Goal: Task Accomplishment & Management: Use online tool/utility

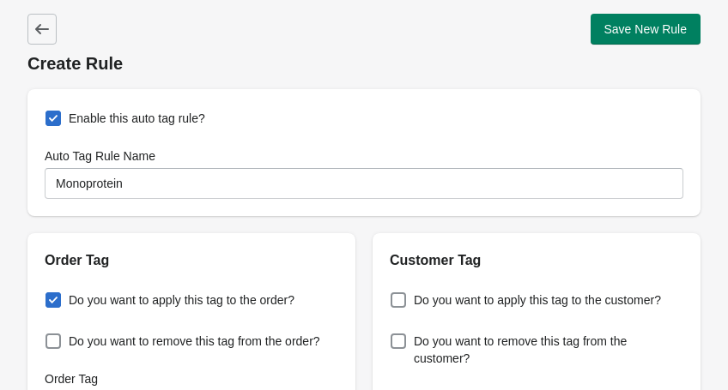
select select "1"
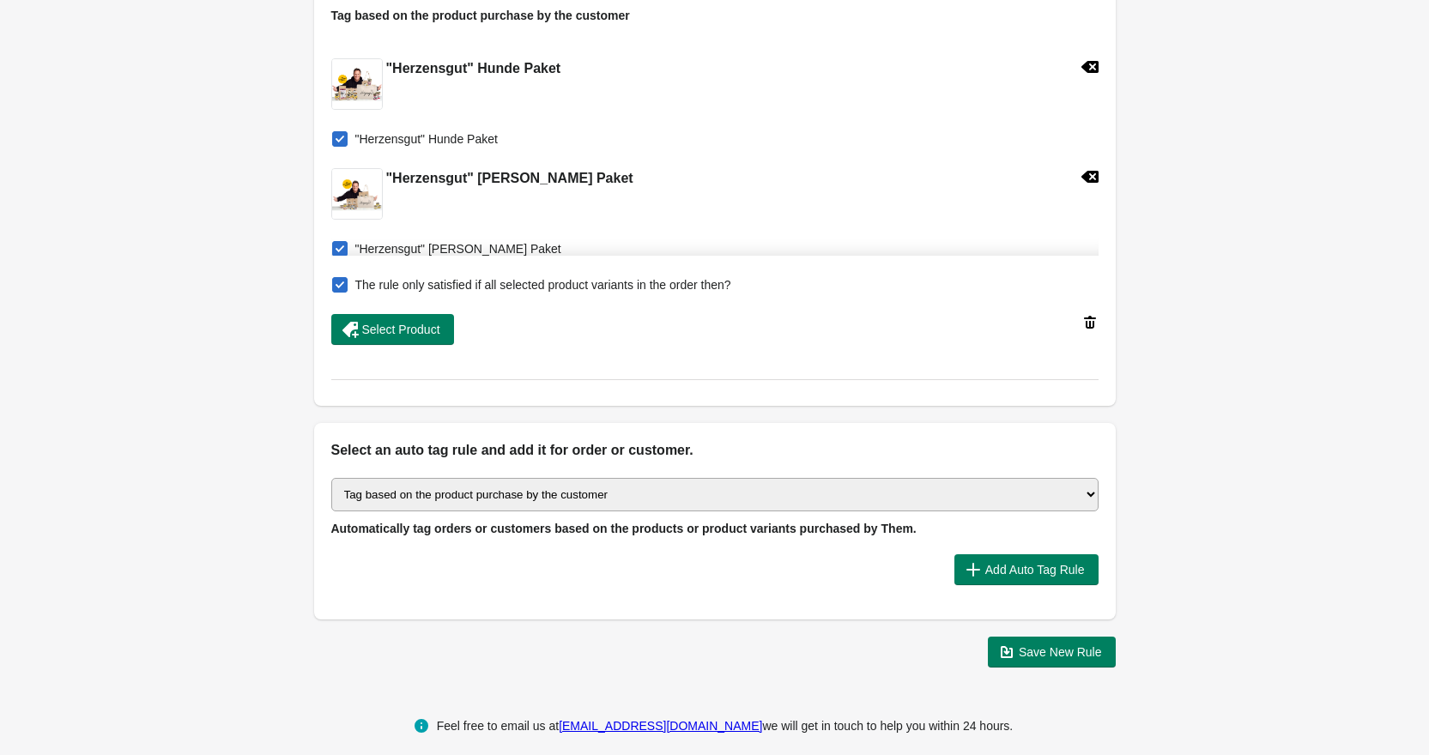
scroll to position [642, 0]
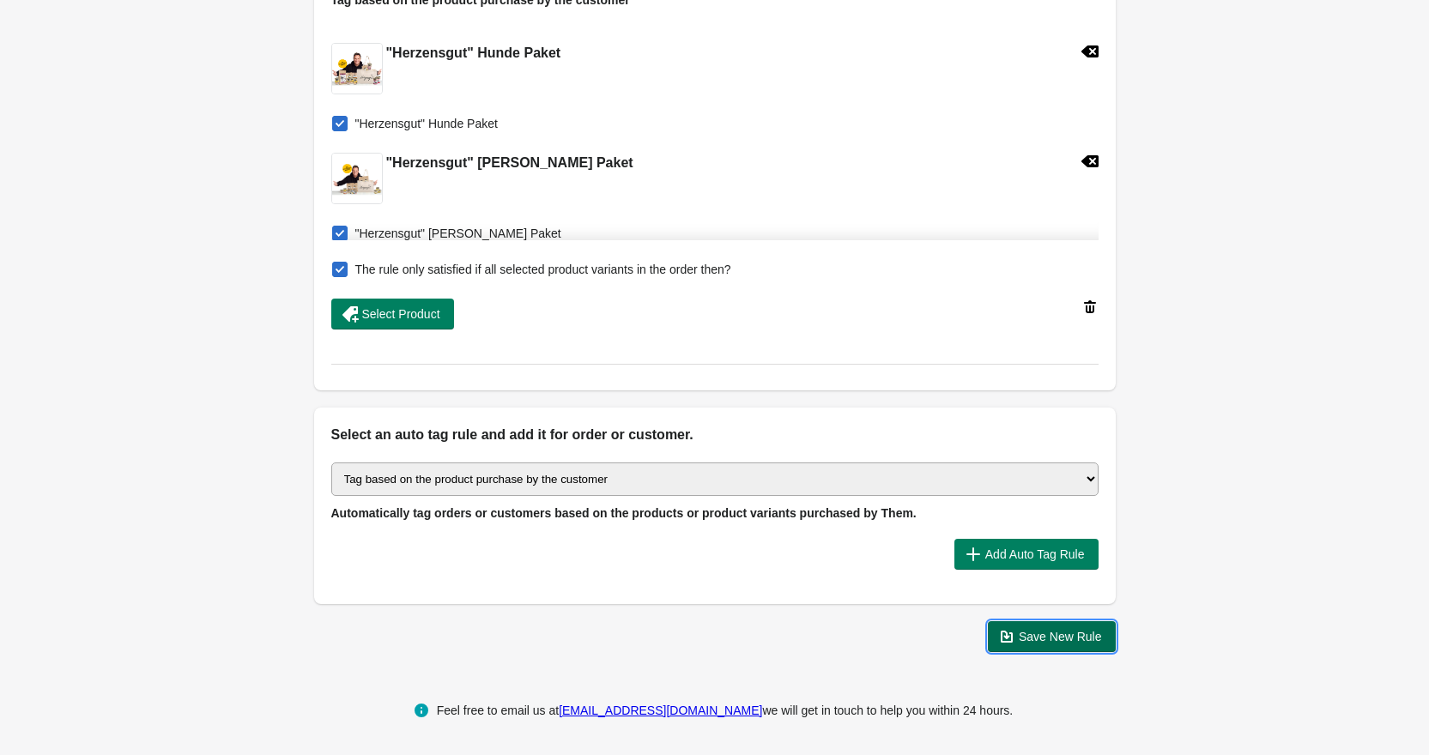
click at [727, 390] on span "Save New Rule" at bounding box center [1060, 637] width 83 height 14
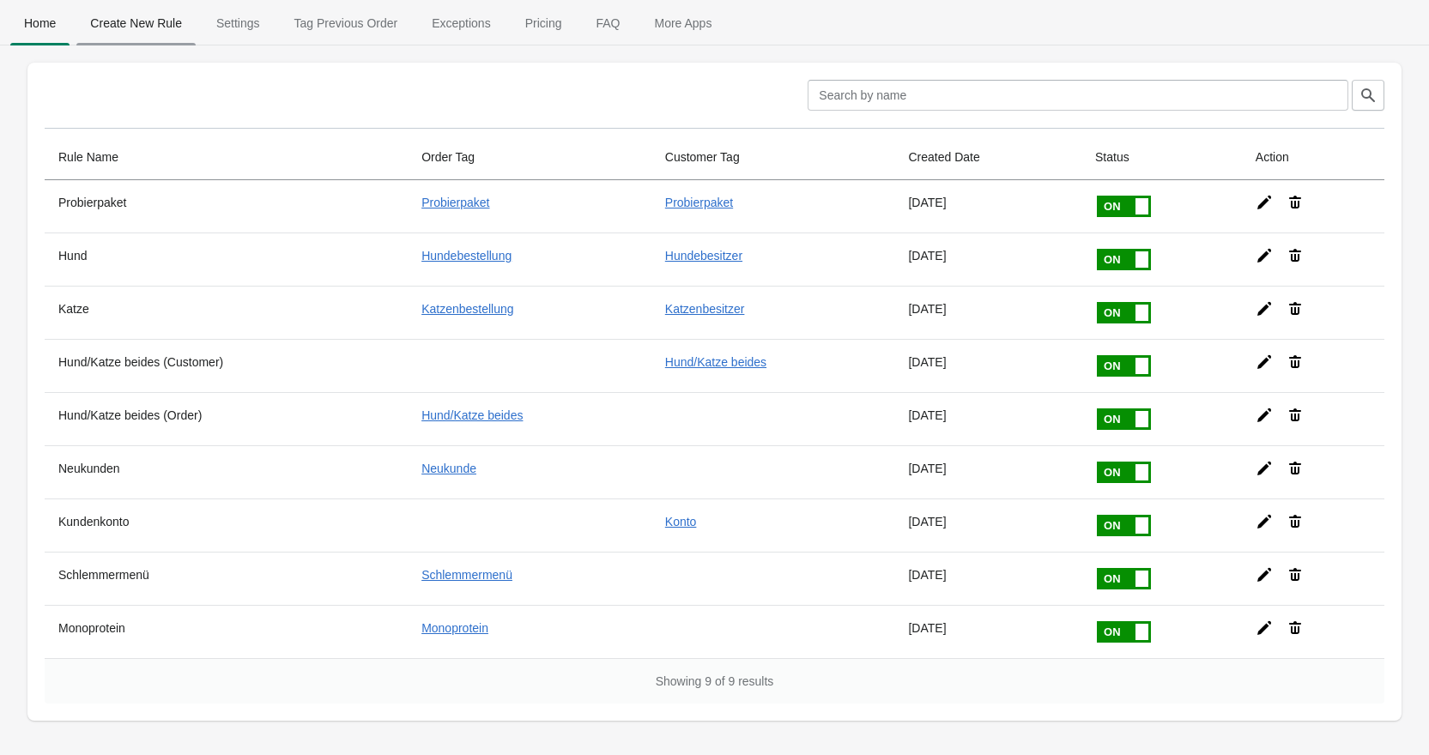
click at [157, 19] on span "Create New Rule" at bounding box center [135, 23] width 119 height 31
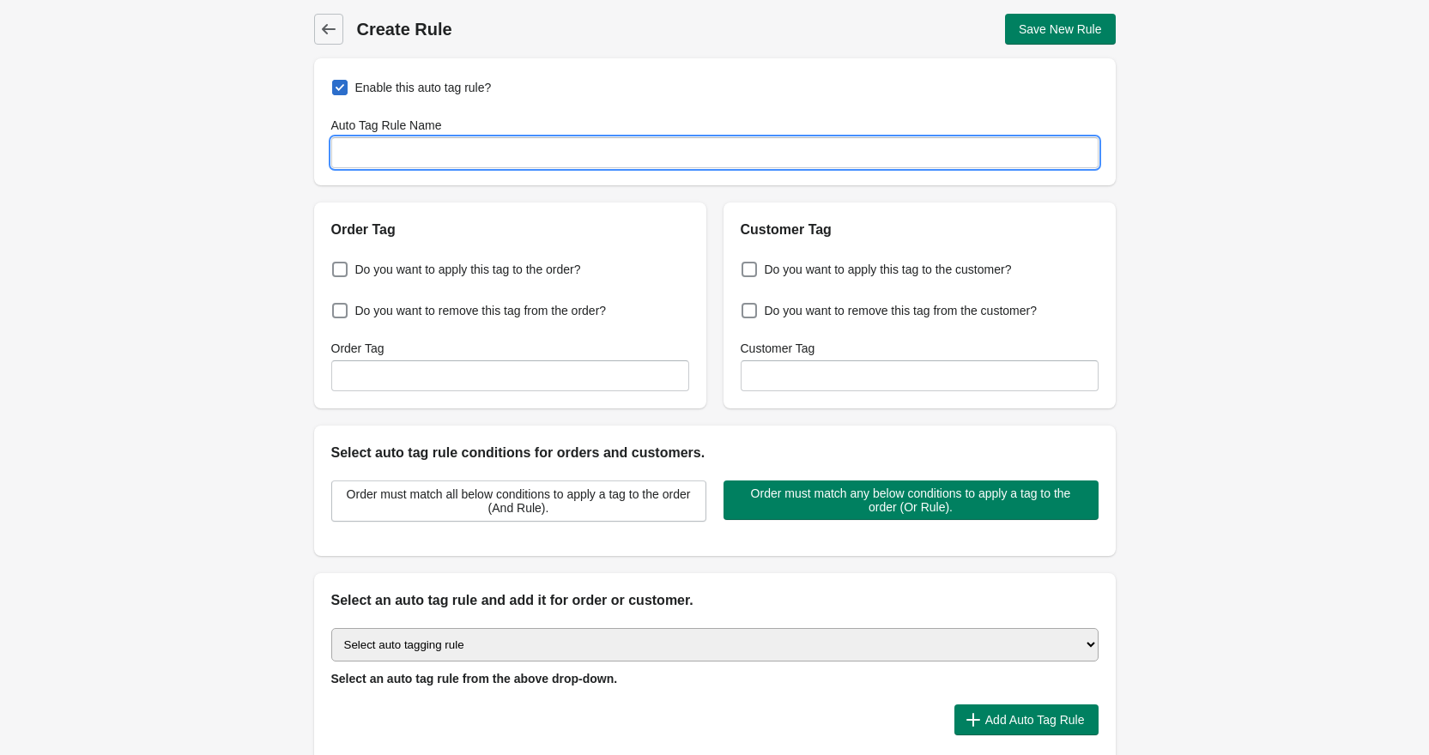
click at [434, 148] on input "Auto Tag Rule Name" at bounding box center [714, 152] width 767 height 31
type input "Snacks"
click at [535, 264] on span "Do you want to apply this tag to the order?" at bounding box center [468, 269] width 226 height 17
click at [336, 264] on input "Do you want to apply this tag to the order?" at bounding box center [335, 264] width 1 height 1
checkbox input "true"
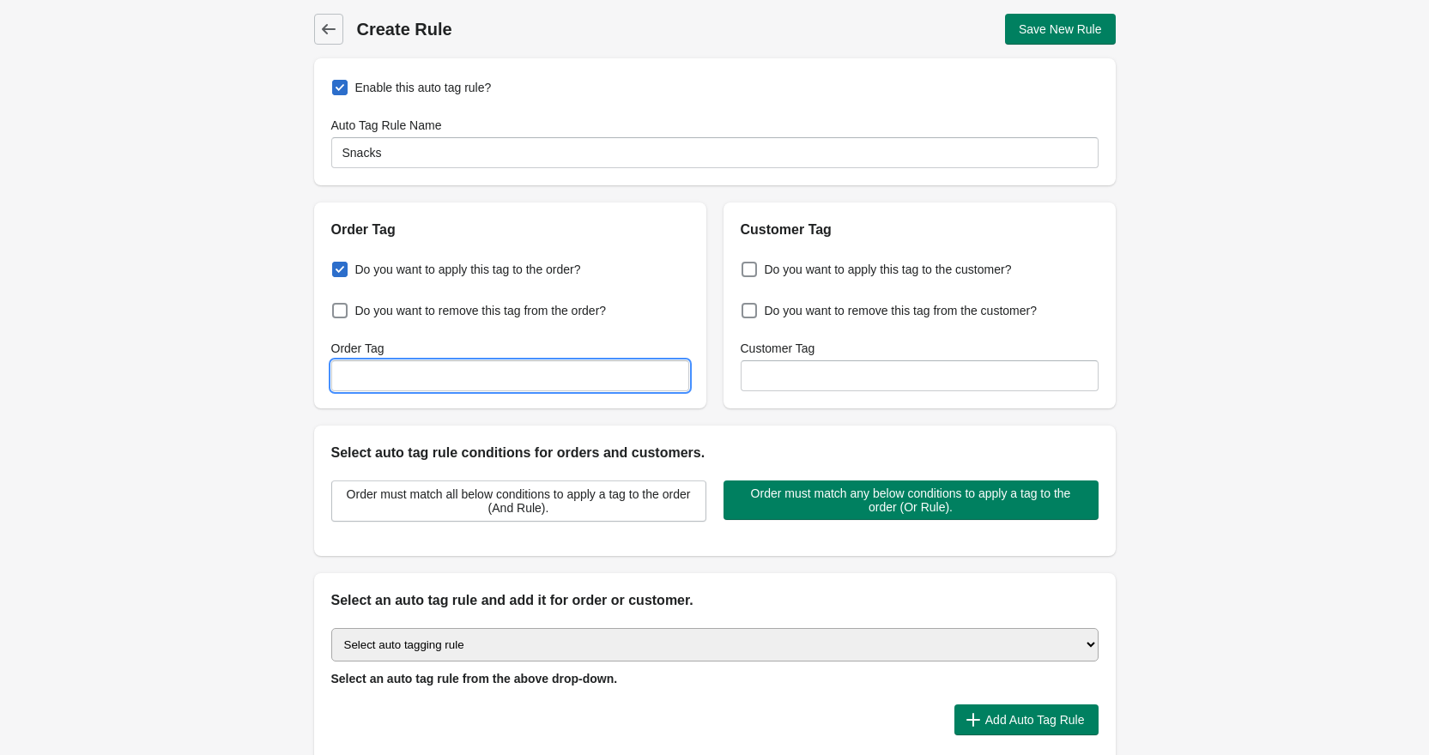
click at [567, 368] on input "Order Tag" at bounding box center [510, 375] width 358 height 31
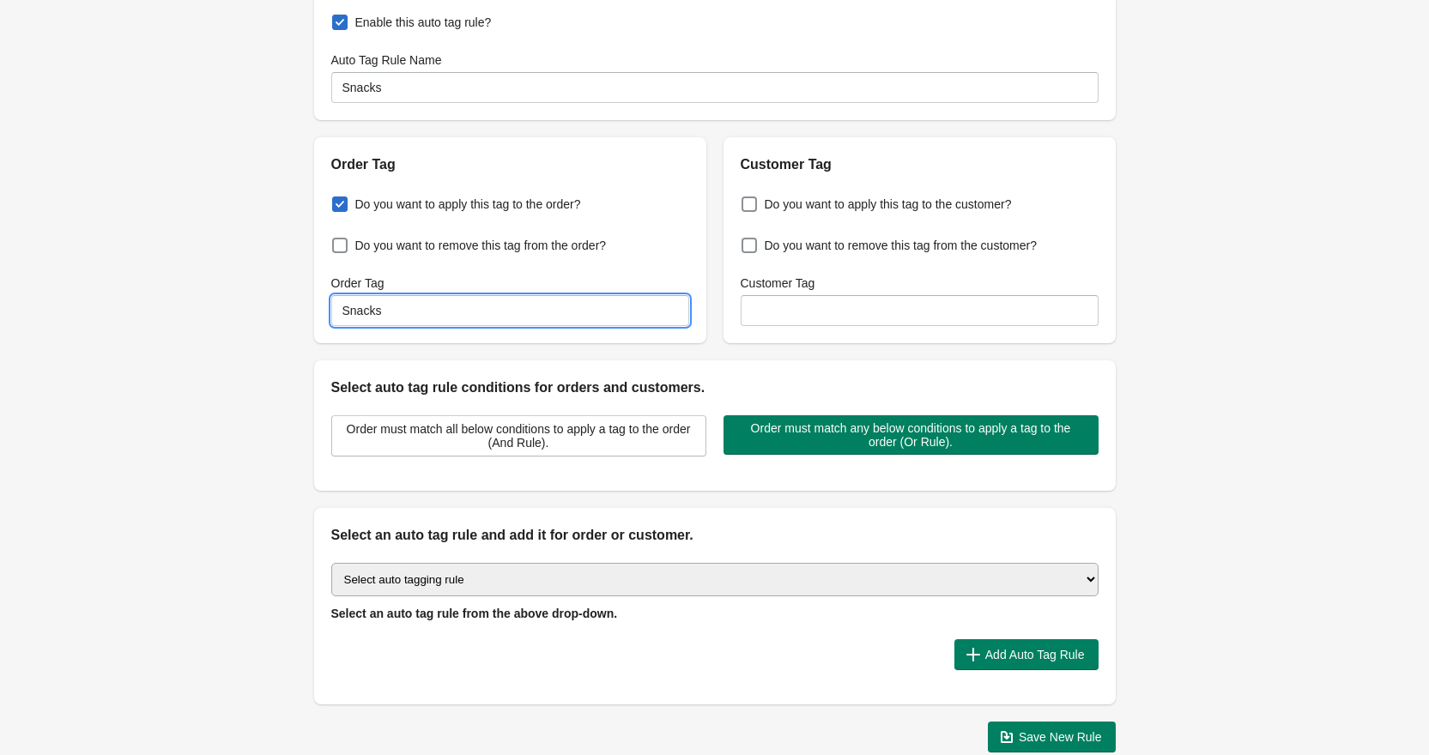
scroll to position [166, 0]
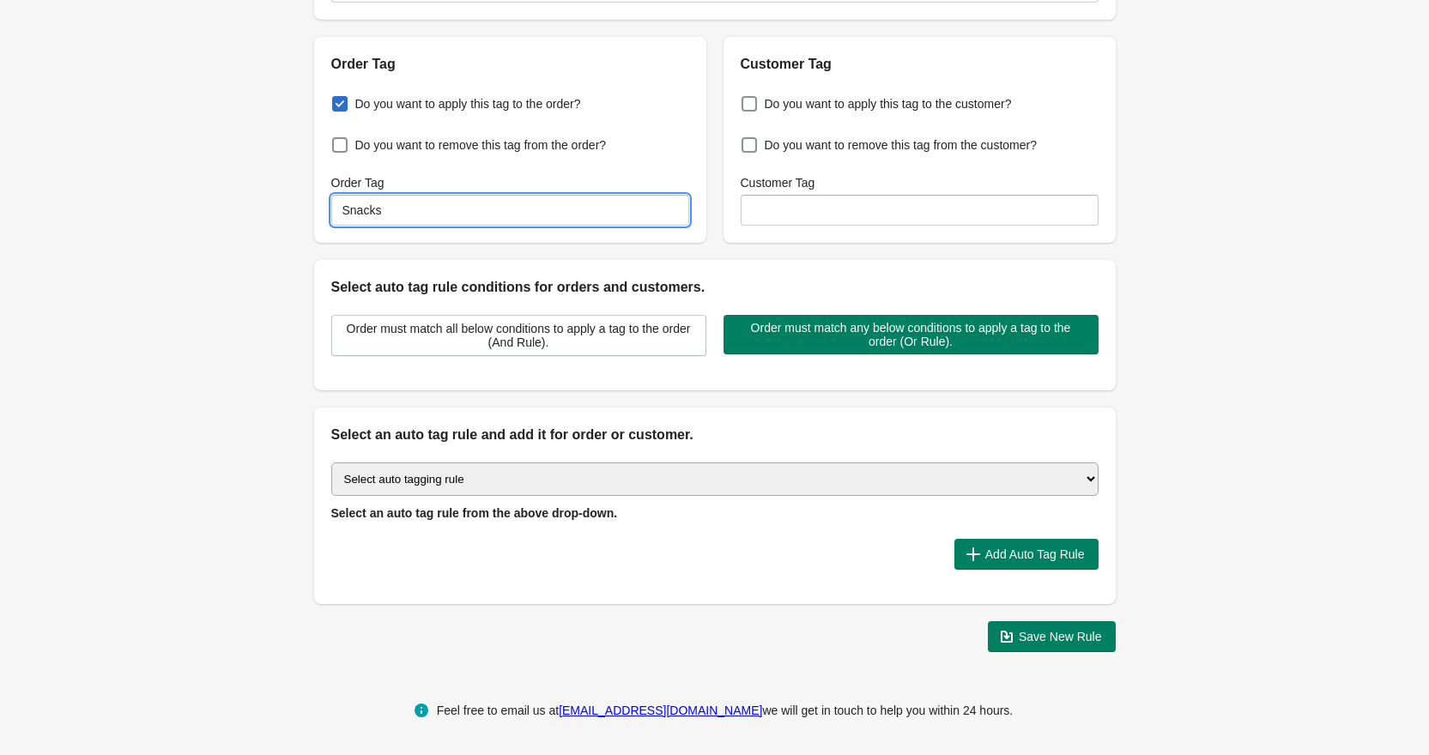
type input "Snacks"
click at [618, 390] on select "Select auto tagging rule Tag by order amount Tag based on the order count (Volu…" at bounding box center [714, 478] width 767 height 33
select select "1"
click at [331, 390] on select "Select auto tagging rule Tag by order amount Tag based on the order count (Volu…" at bounding box center [714, 478] width 767 height 33
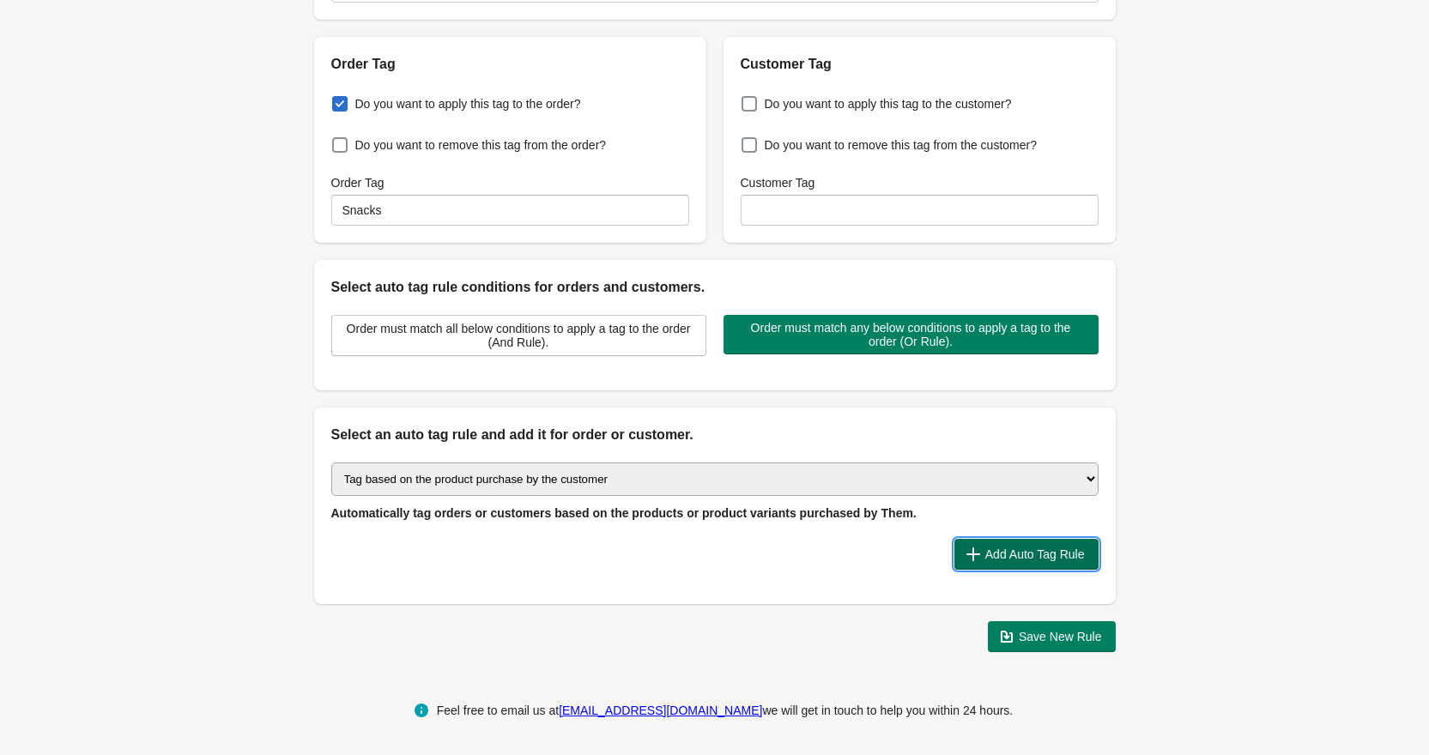
click at [727, 390] on span "Add Auto Tag Rule" at bounding box center [1035, 554] width 100 height 14
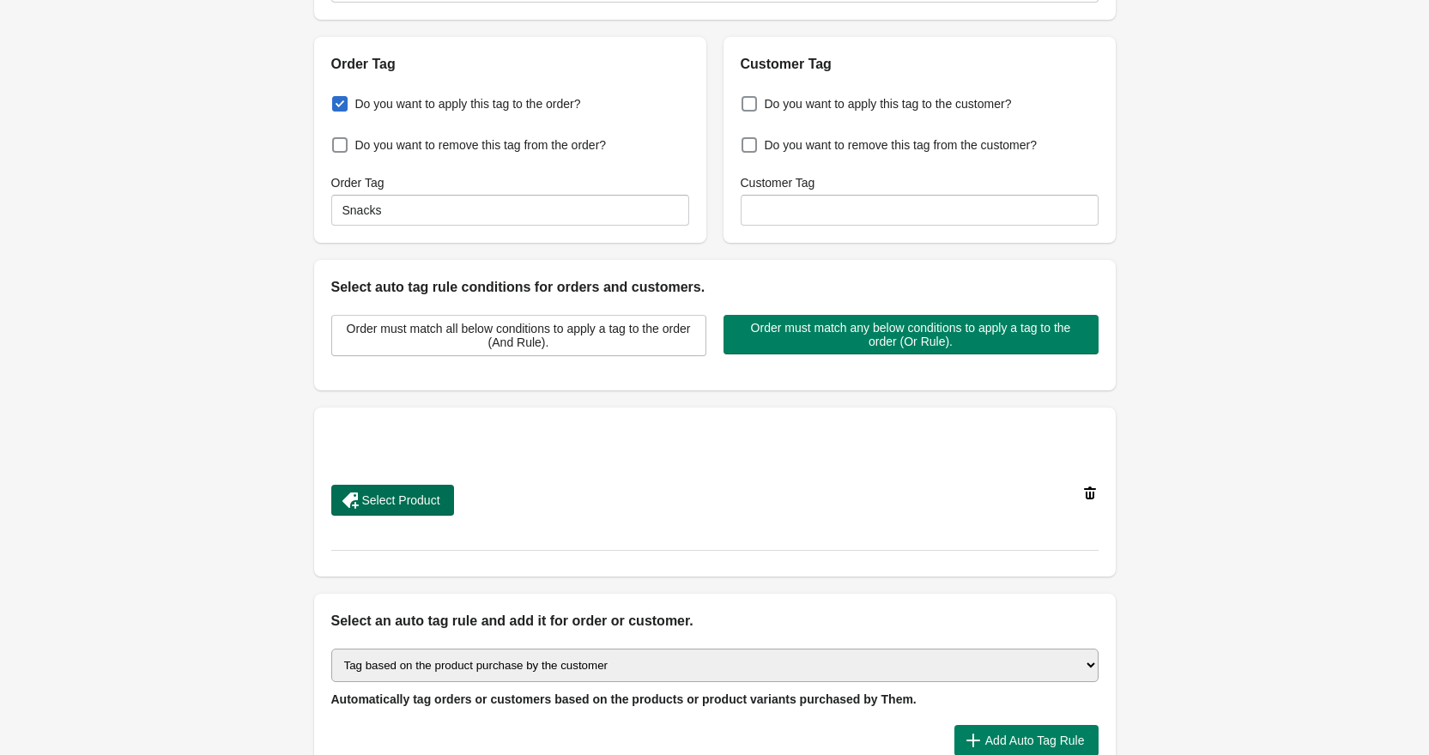
click at [451, 390] on button "Select Product" at bounding box center [392, 500] width 123 height 31
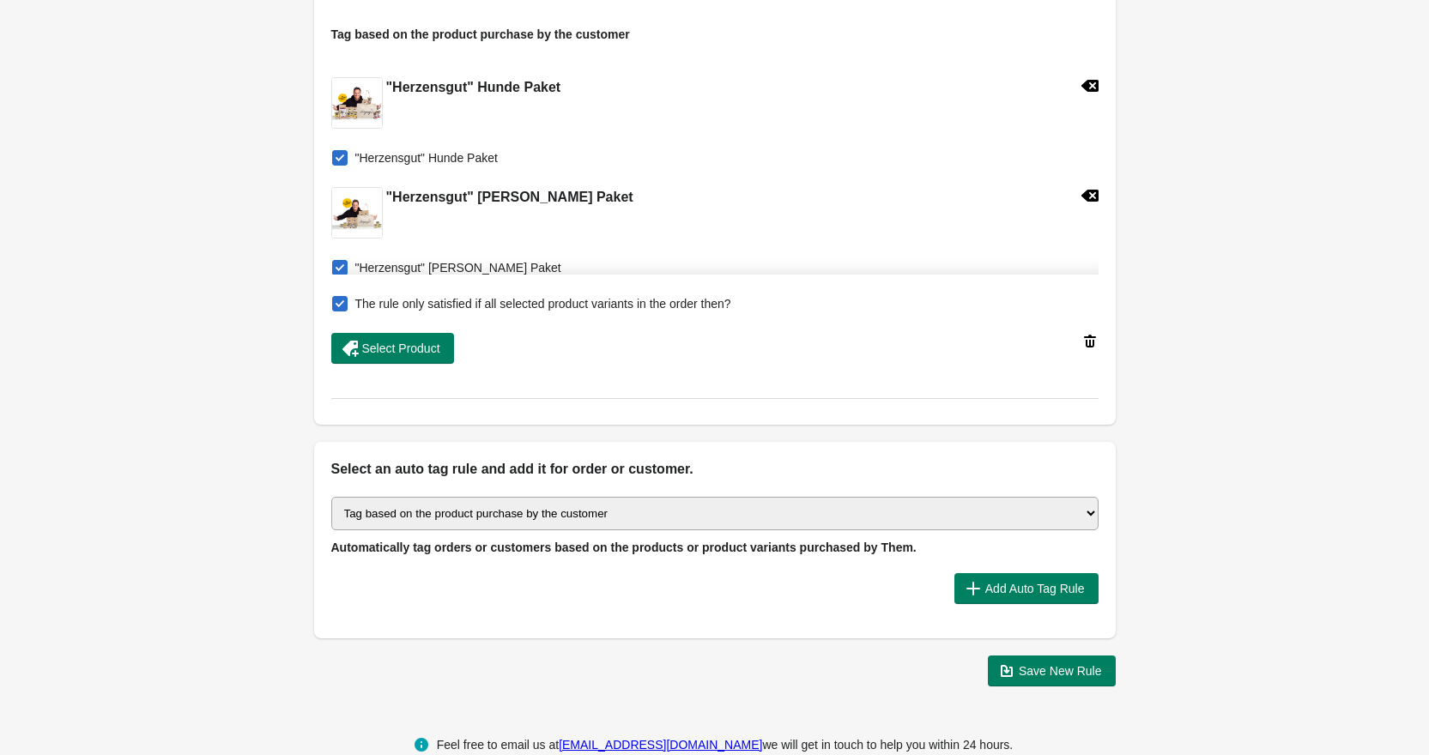
scroll to position [642, 0]
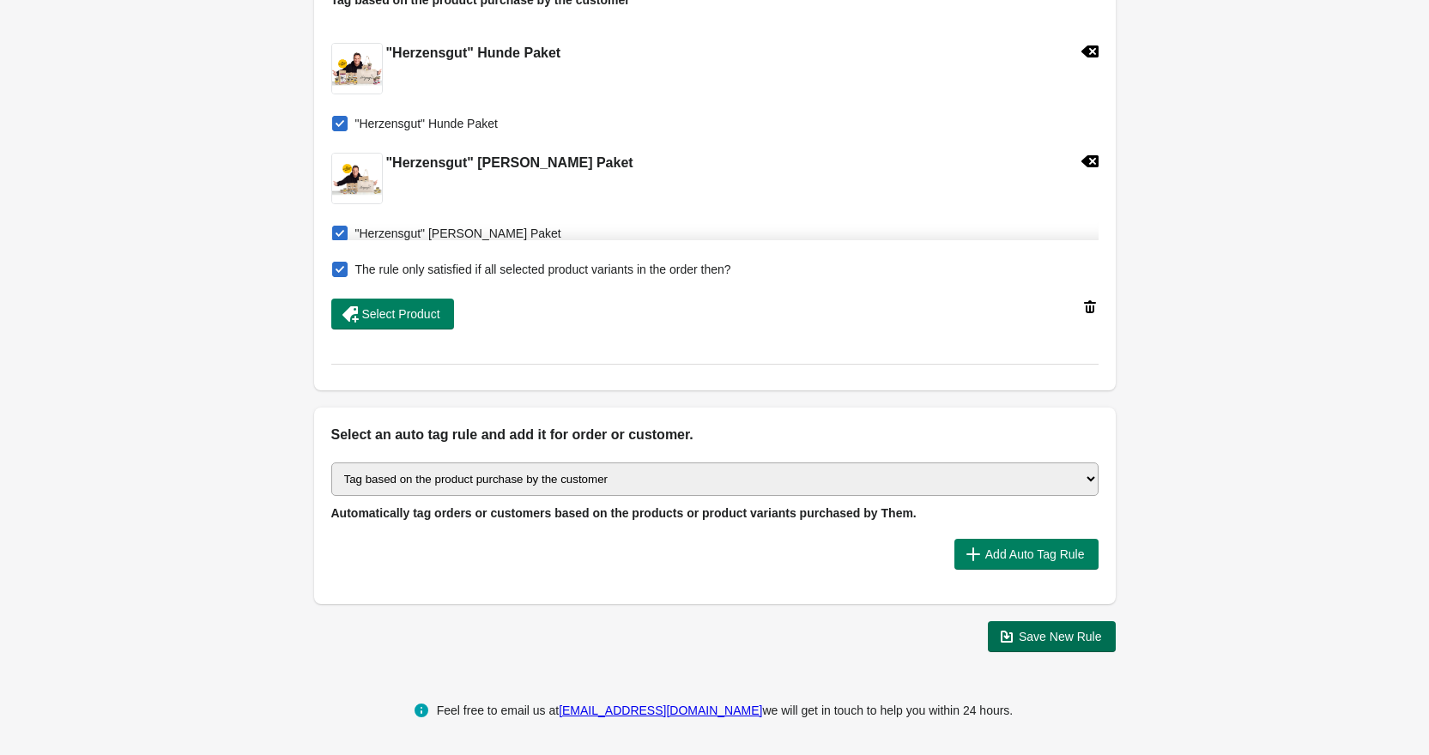
click at [727, 390] on span "Save New Rule" at bounding box center [1060, 637] width 83 height 14
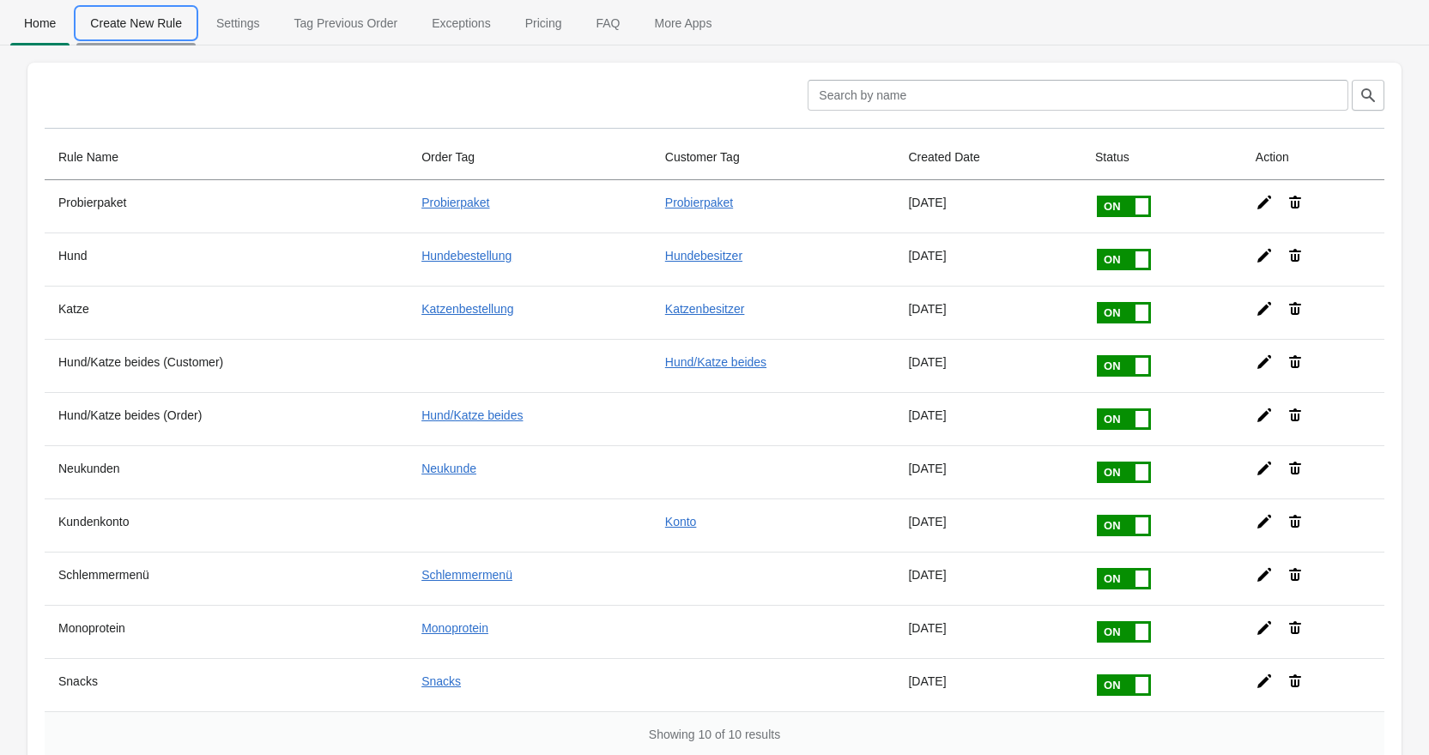
click at [166, 31] on span "Create New Rule" at bounding box center [135, 23] width 119 height 31
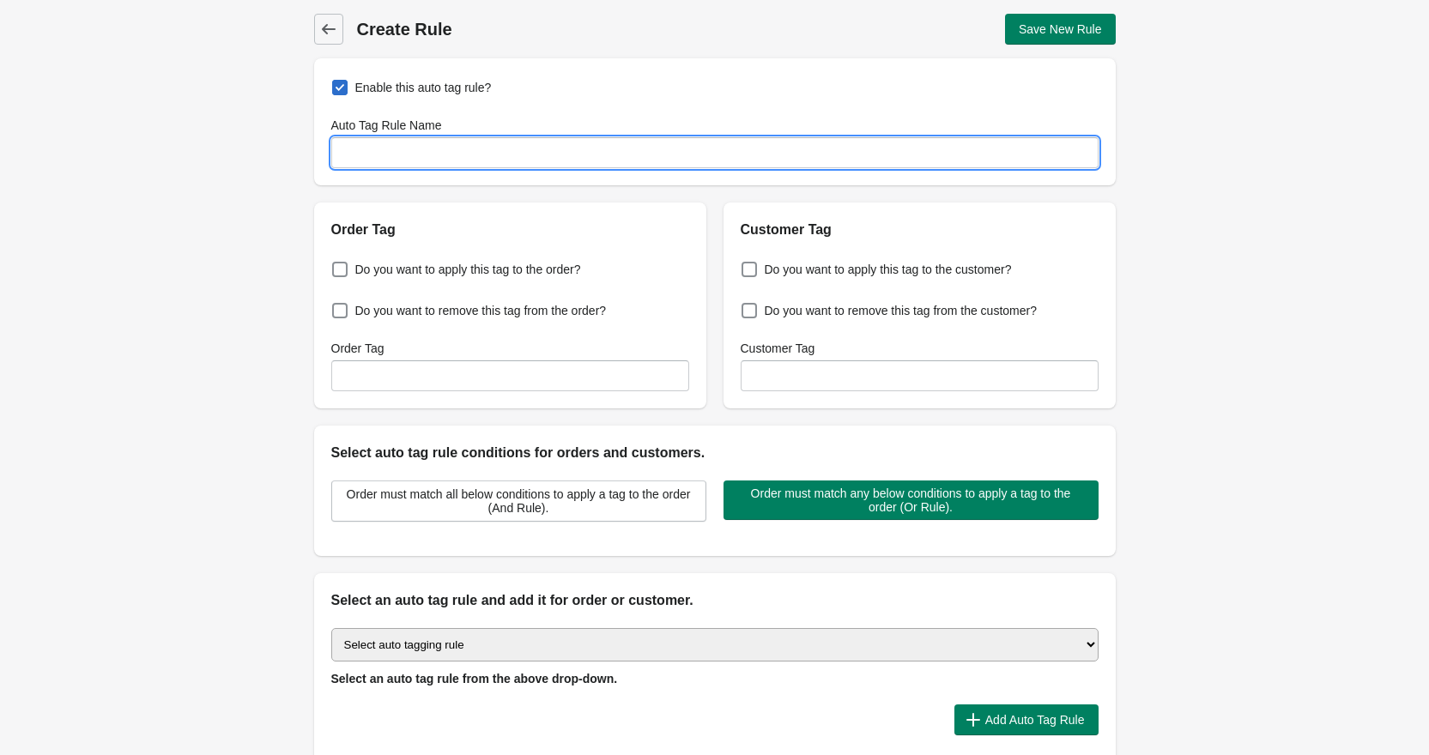
click at [470, 147] on input "Auto Tag Rule Name" at bounding box center [714, 152] width 767 height 31
type input "Trockenfutter"
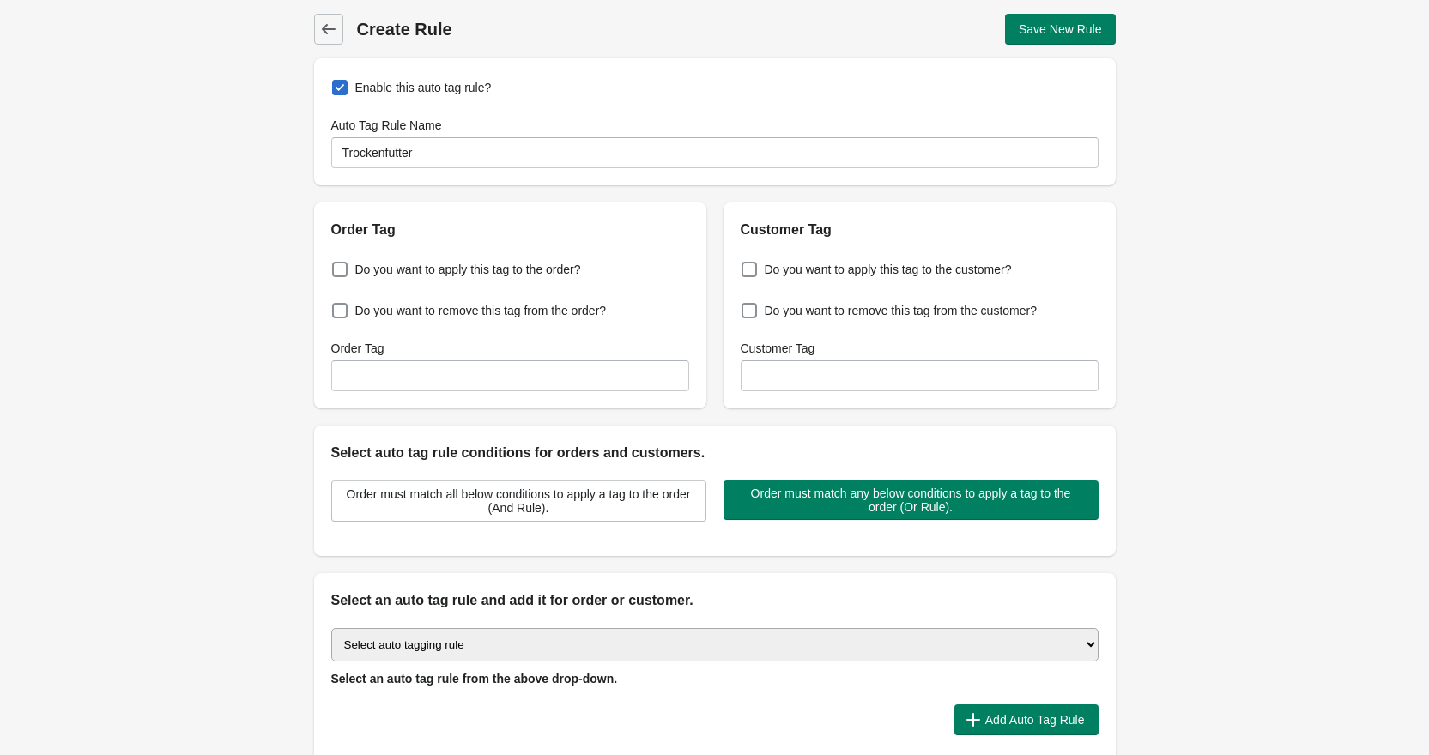
click at [458, 253] on div "Do you want to apply this tag to the order? Do you want to remove this tag from…" at bounding box center [510, 324] width 392 height 168
click at [458, 260] on label "Do you want to apply this tag to the order?" at bounding box center [456, 269] width 250 height 24
click at [336, 264] on input "Do you want to apply this tag to the order?" at bounding box center [335, 264] width 1 height 1
checkbox input "true"
click at [465, 379] on input "Order Tag" at bounding box center [510, 375] width 358 height 31
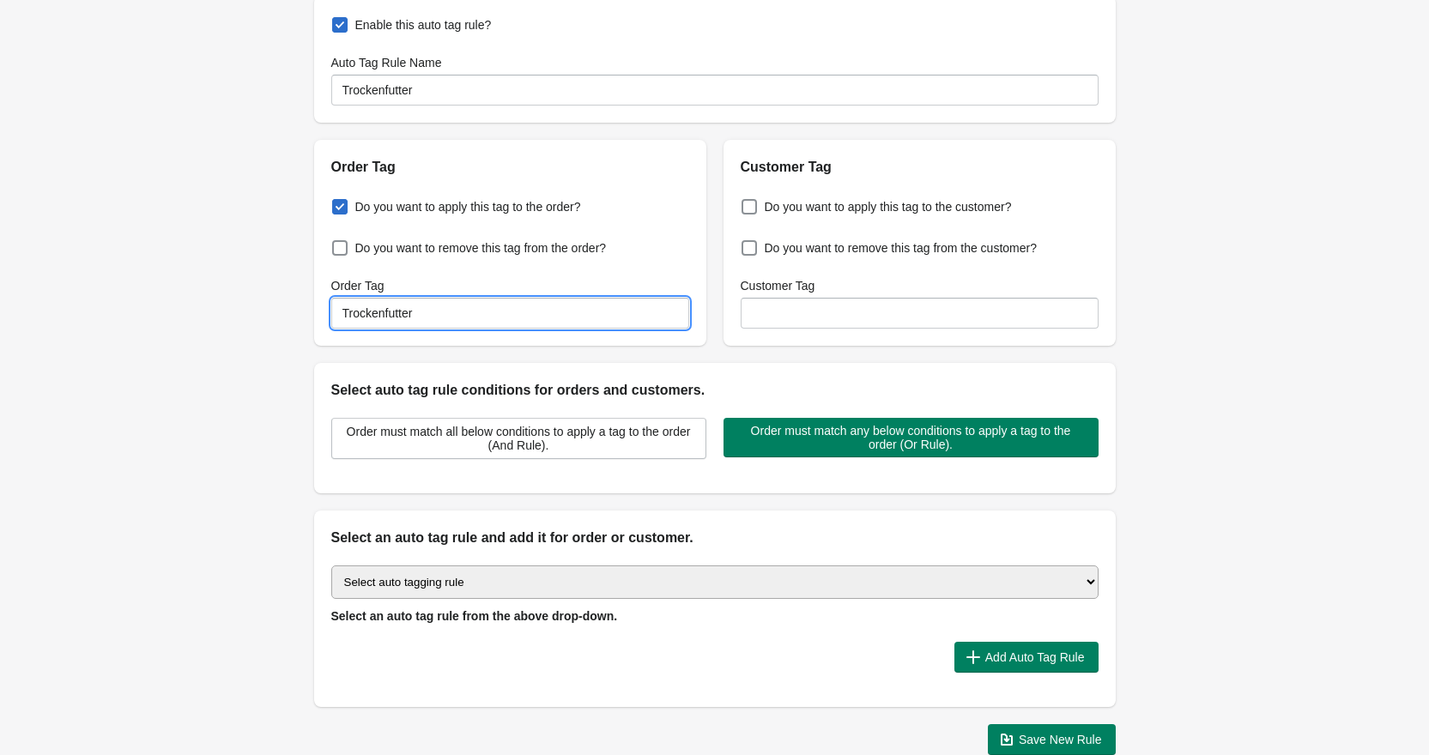
scroll to position [166, 0]
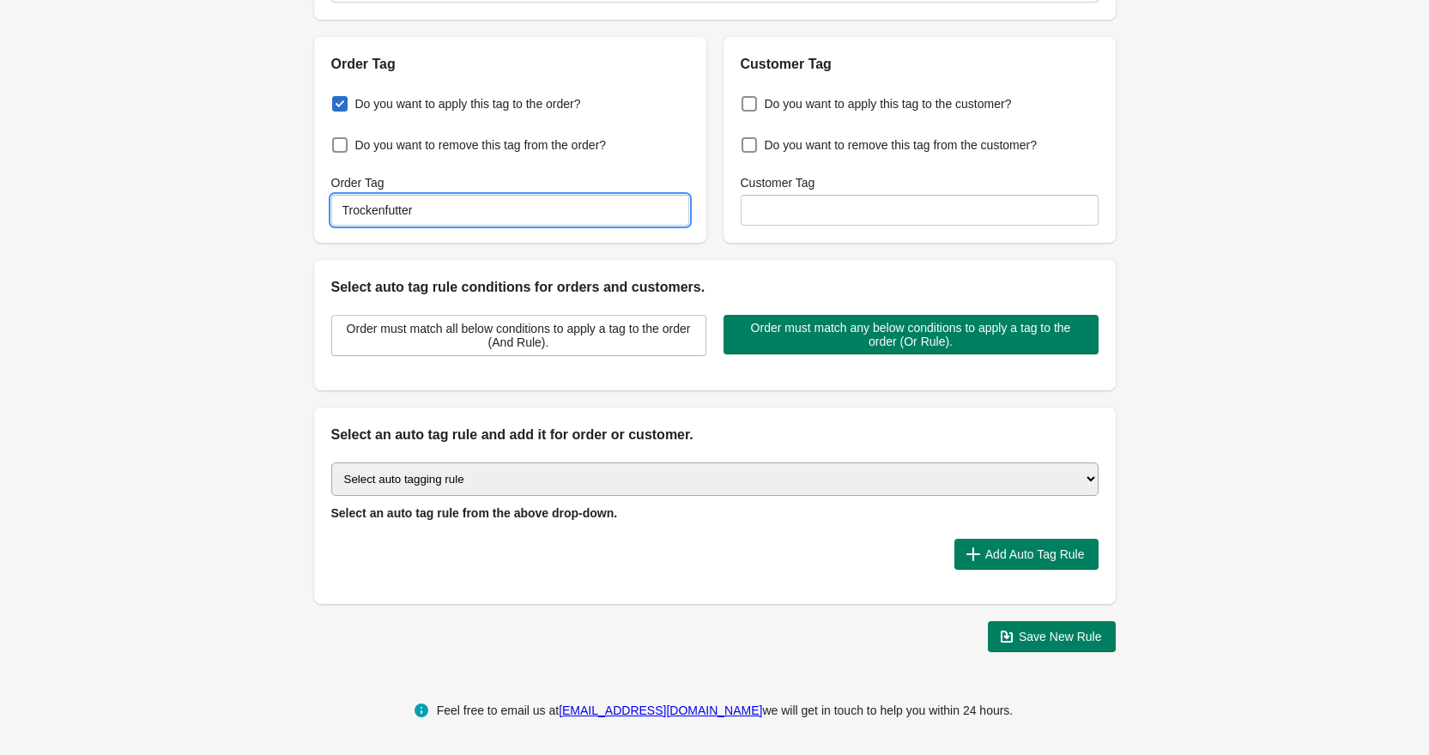
type input "Trockenfutter"
click at [710, 390] on select "Select auto tagging rule Tag by order amount Tag based on the order count (Volu…" at bounding box center [714, 478] width 767 height 33
select select "1"
click at [331, 390] on select "Select auto tagging rule Tag by order amount Tag based on the order count (Volu…" at bounding box center [714, 478] width 767 height 33
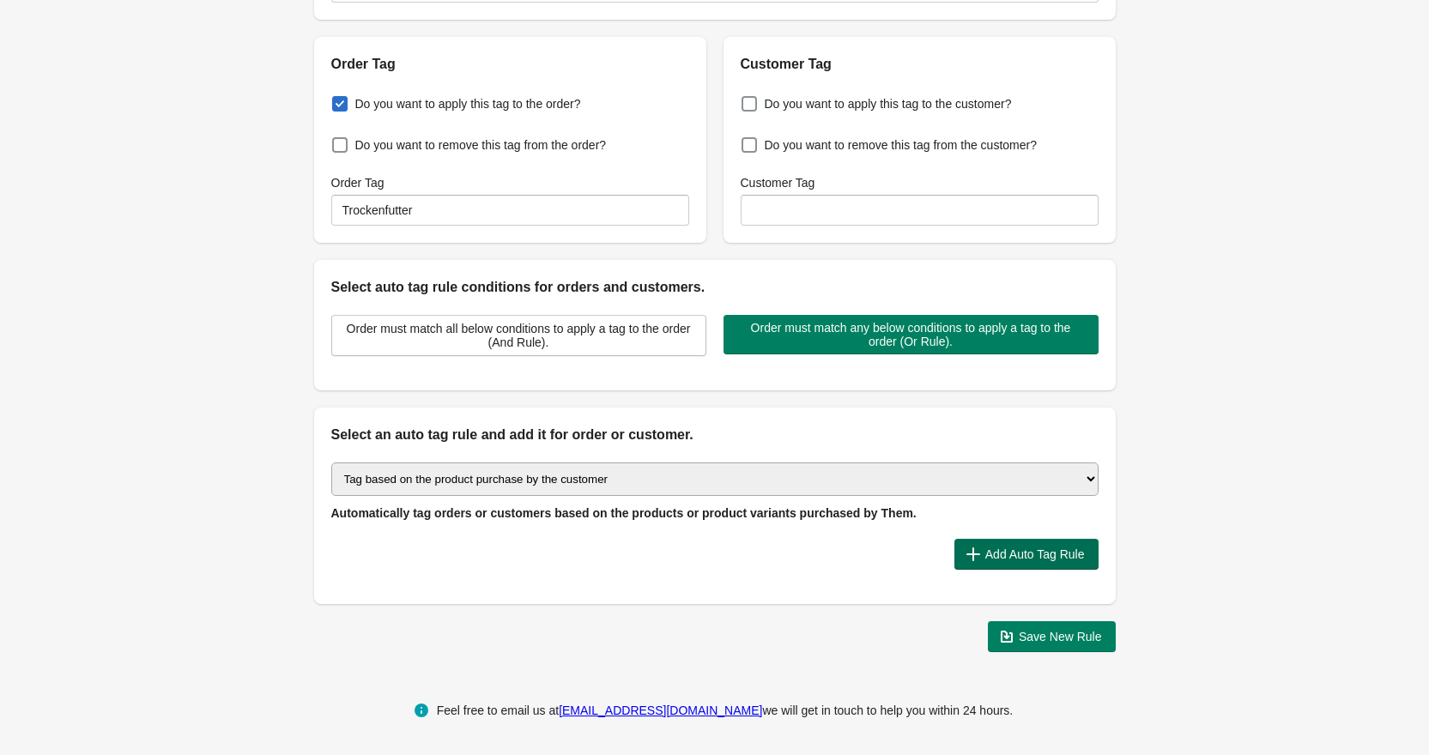
click at [727, 390] on button "Add Auto Tag Rule" at bounding box center [1026, 554] width 144 height 31
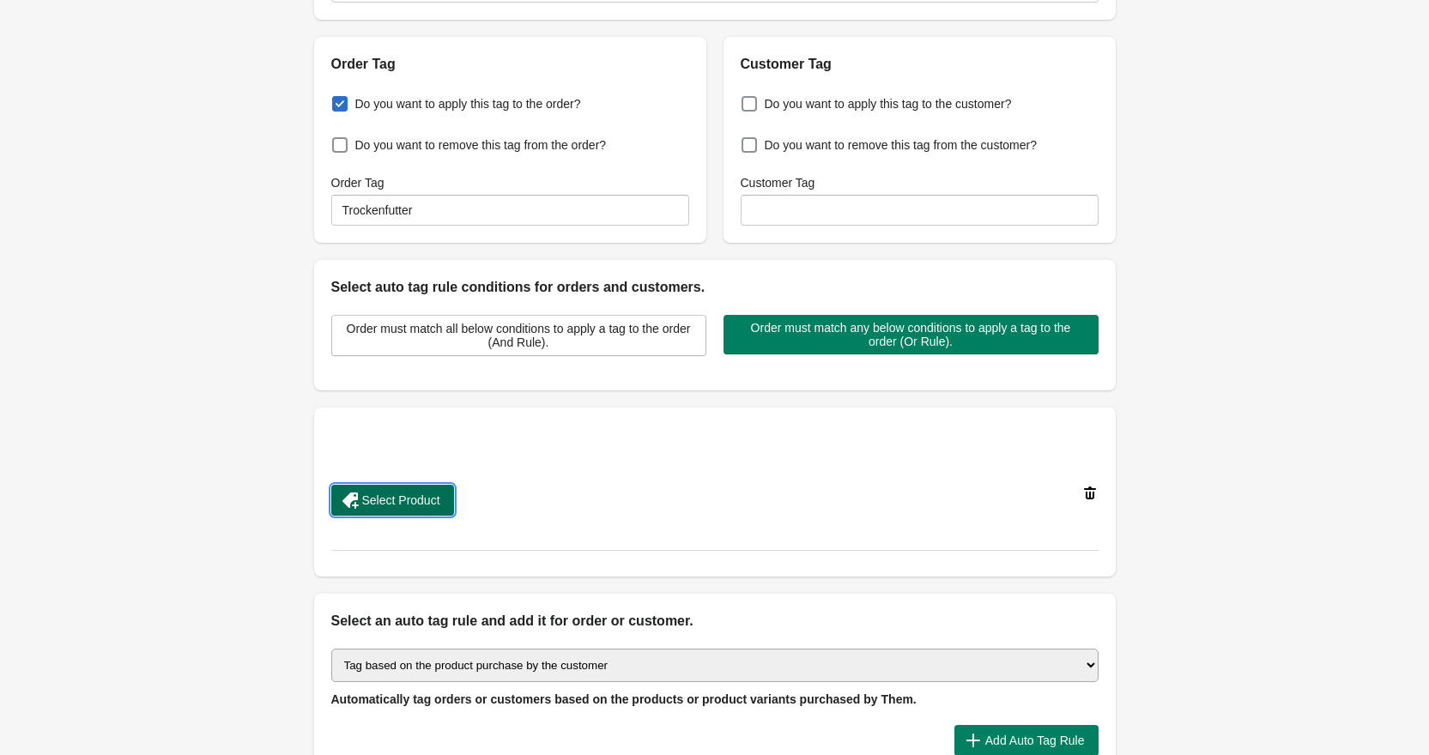
click at [446, 390] on button "Select Product" at bounding box center [392, 500] width 123 height 31
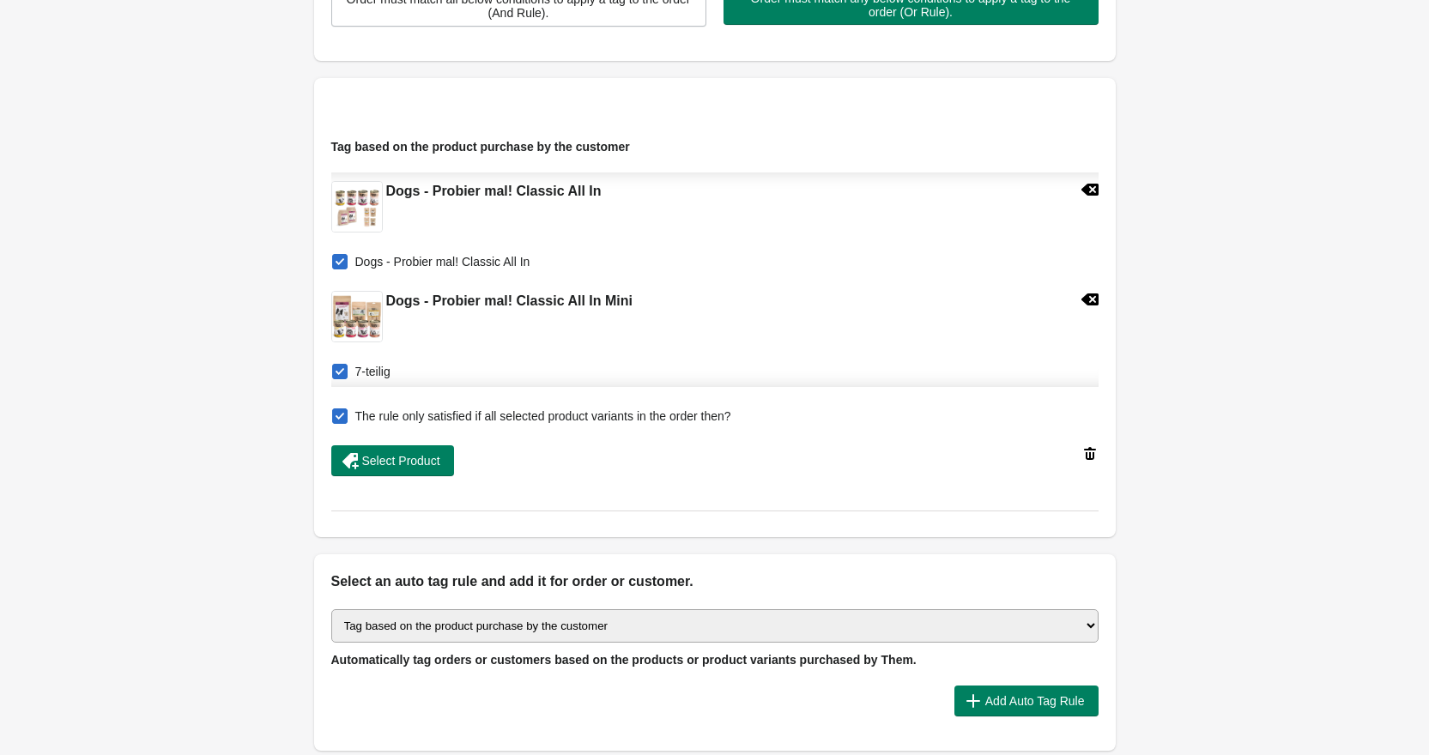
scroll to position [642, 0]
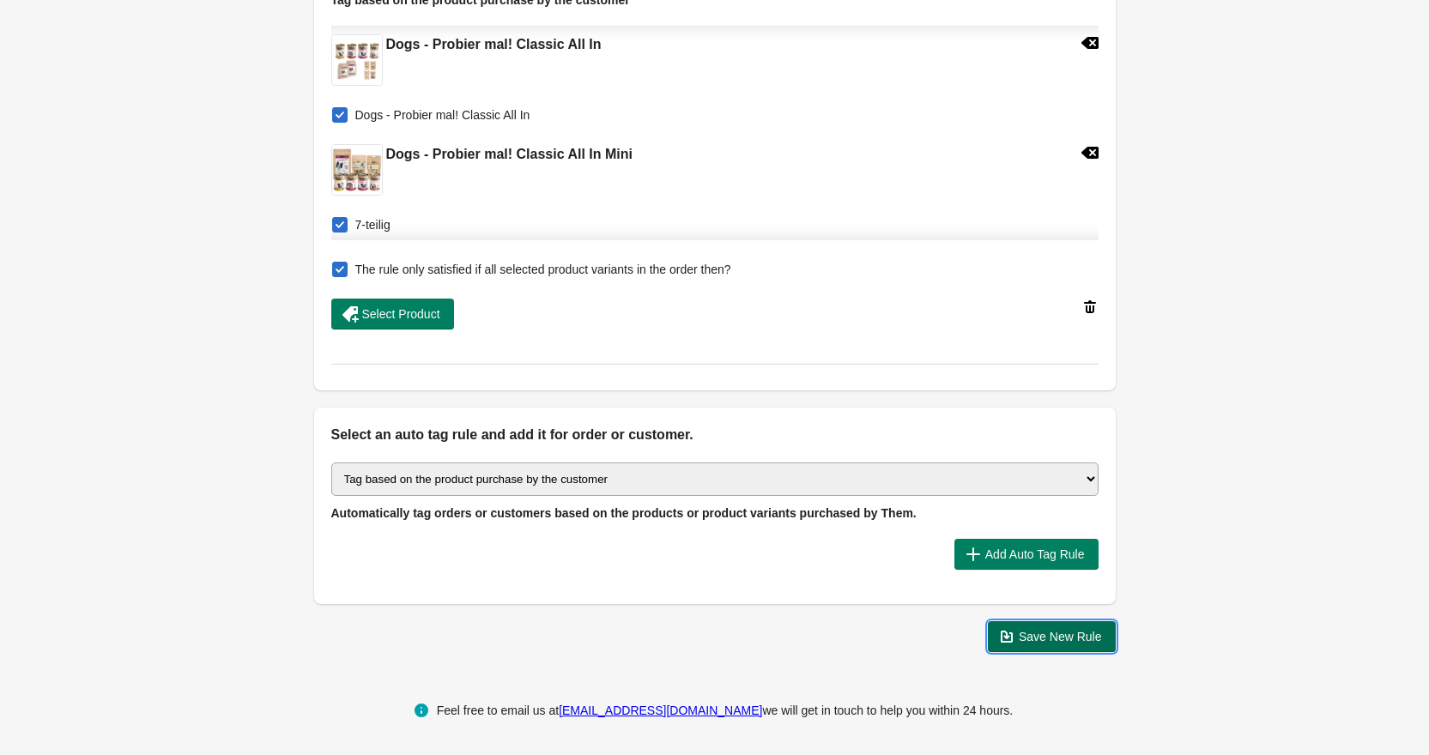
click at [727, 390] on span "Save New Rule" at bounding box center [1060, 637] width 83 height 14
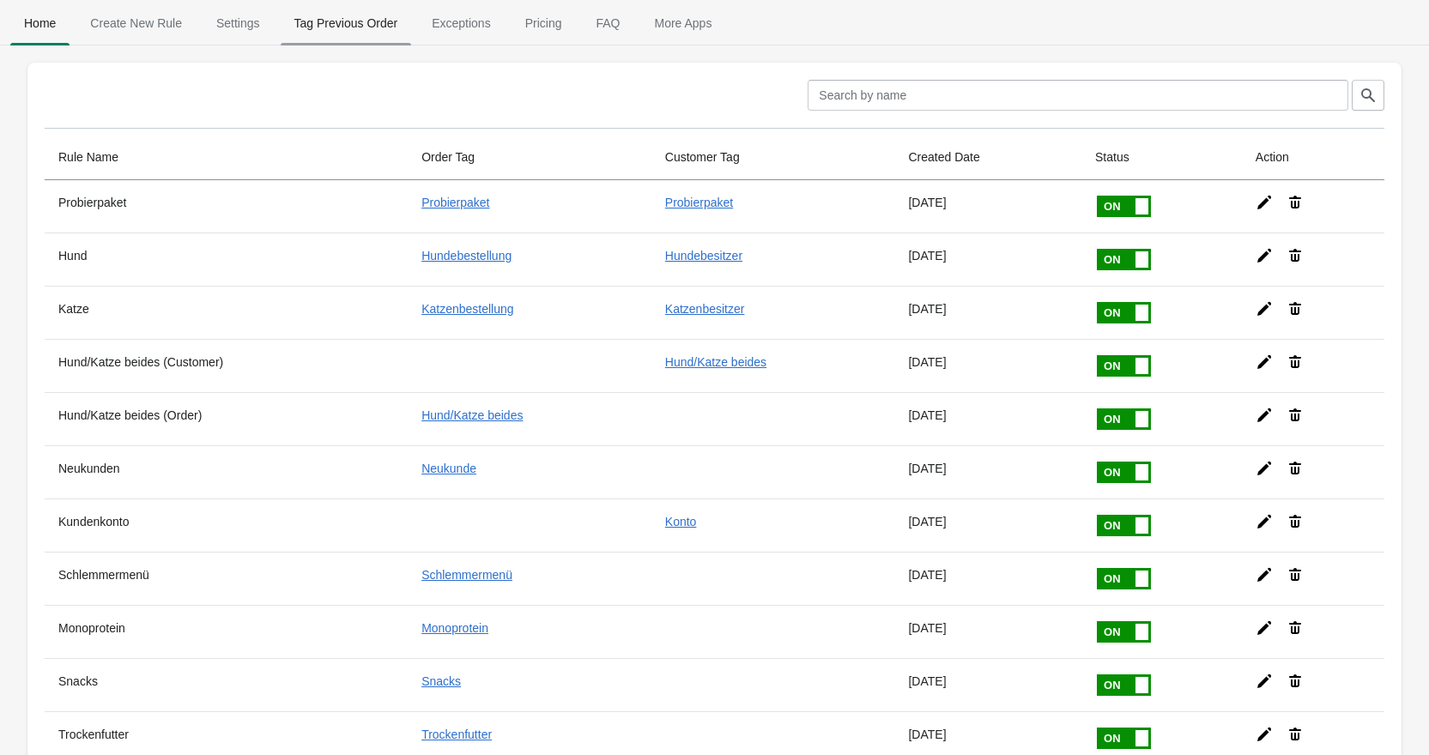
click at [342, 24] on span "Tag Previous Order" at bounding box center [346, 23] width 131 height 31
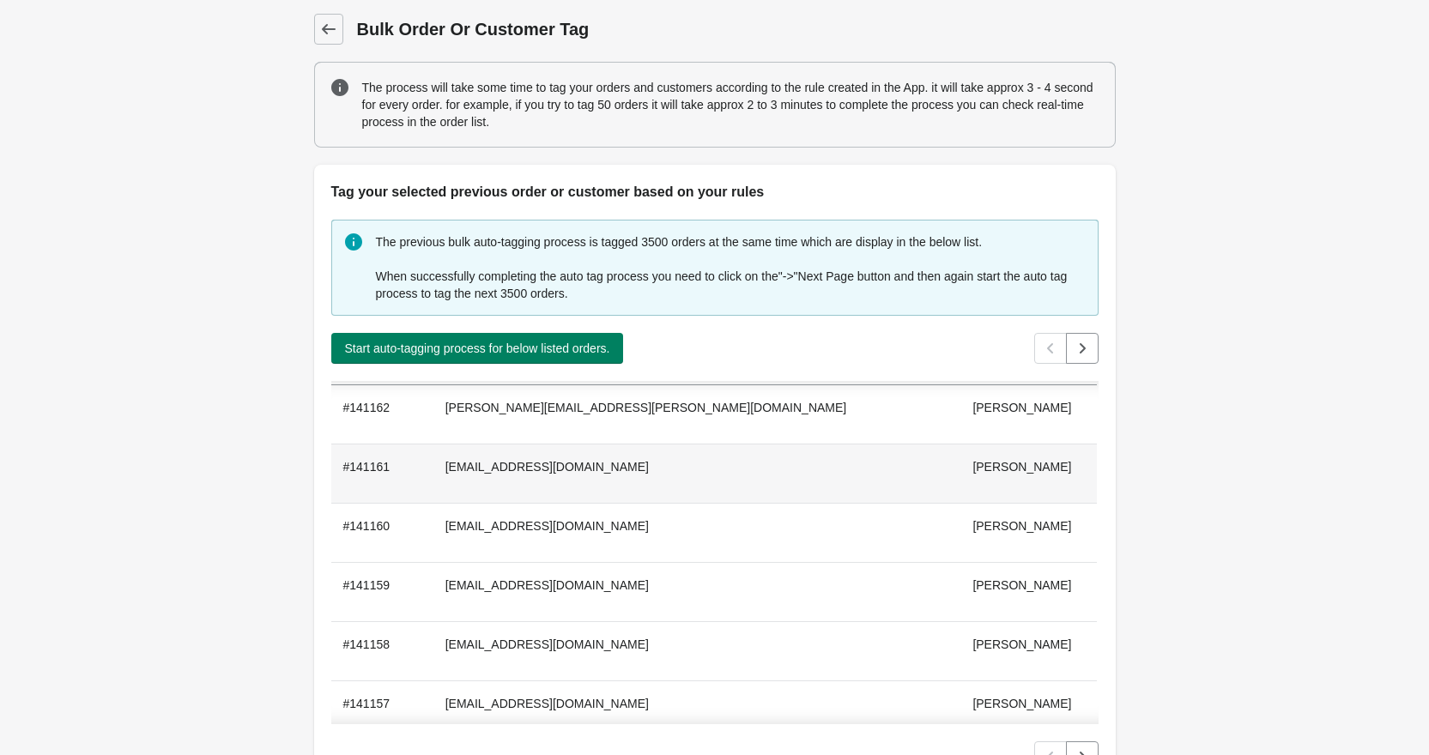
scroll to position [86, 0]
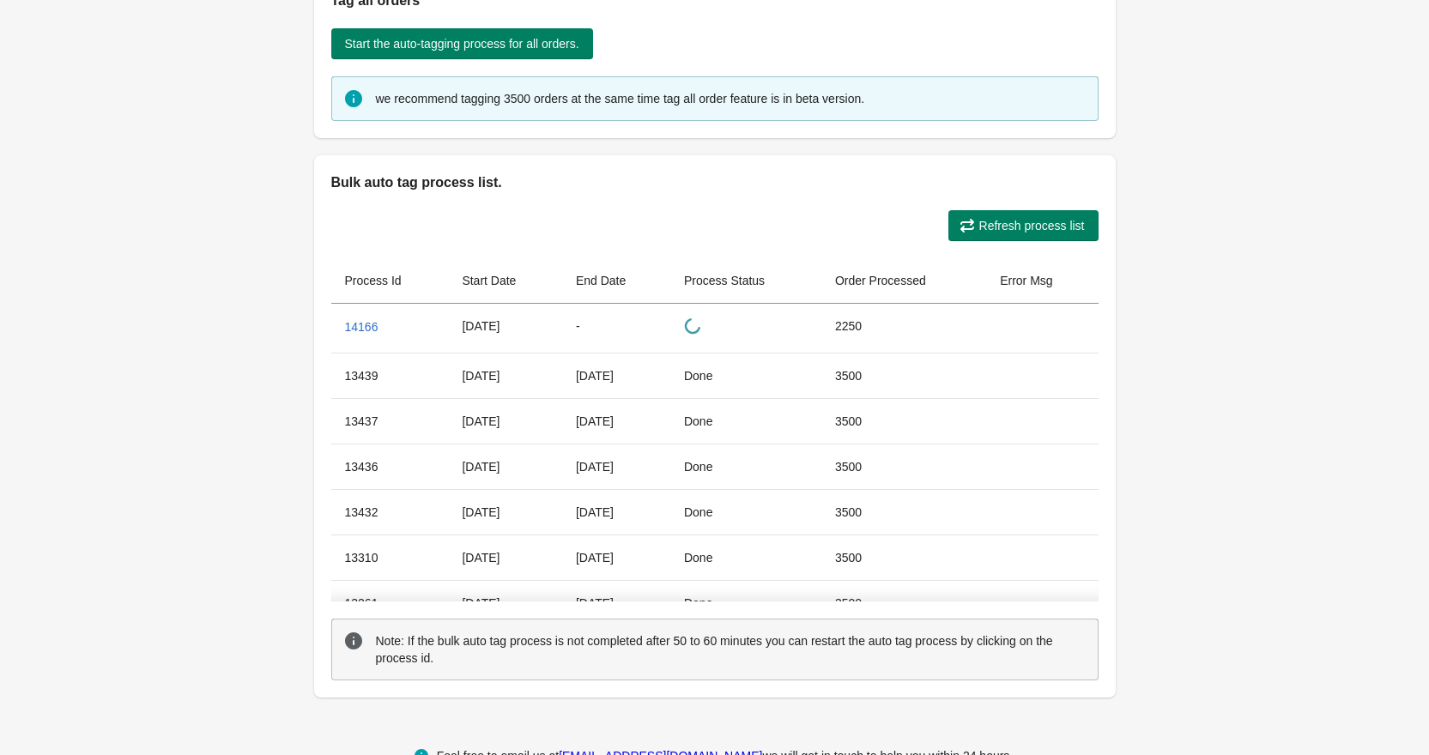
scroll to position [535, 0]
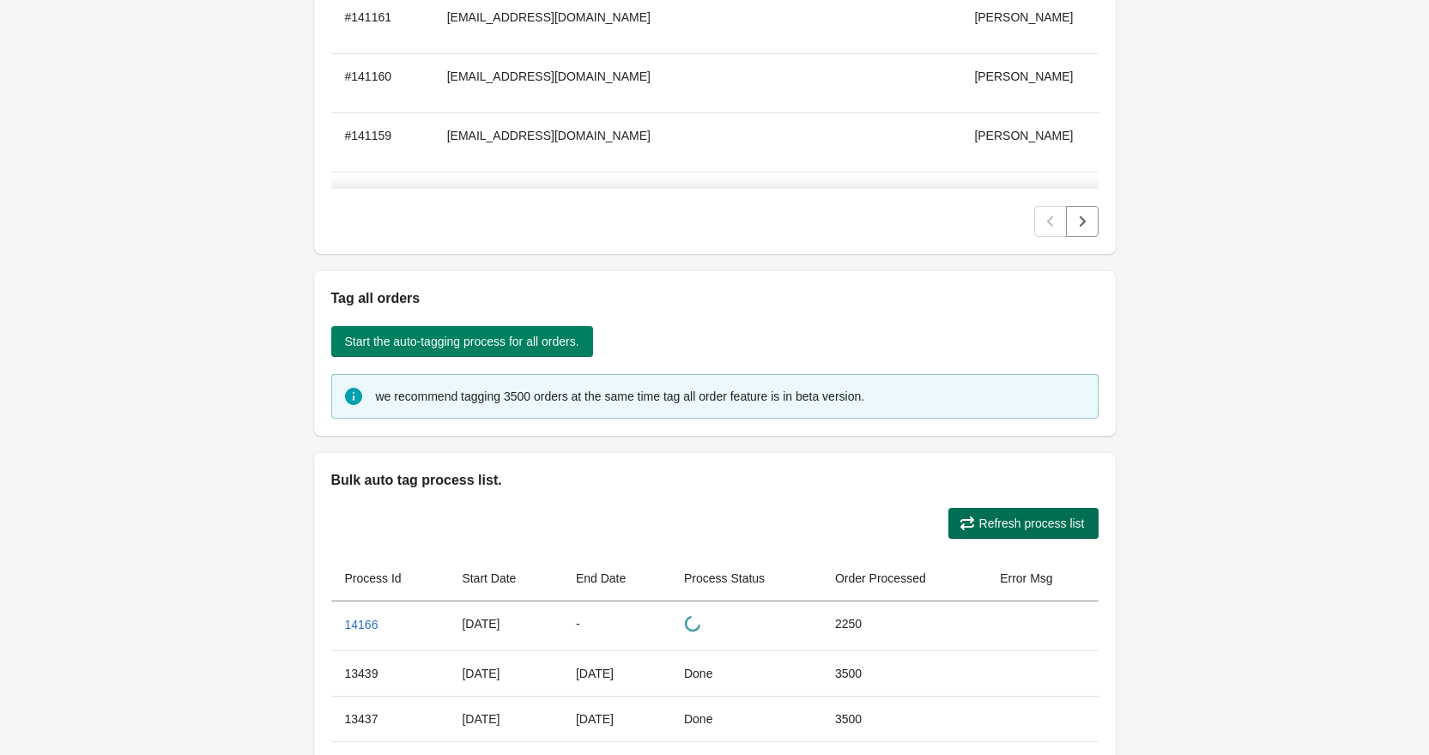
click at [1028, 531] on span "Refresh process list" at bounding box center [1023, 523] width 123 height 17
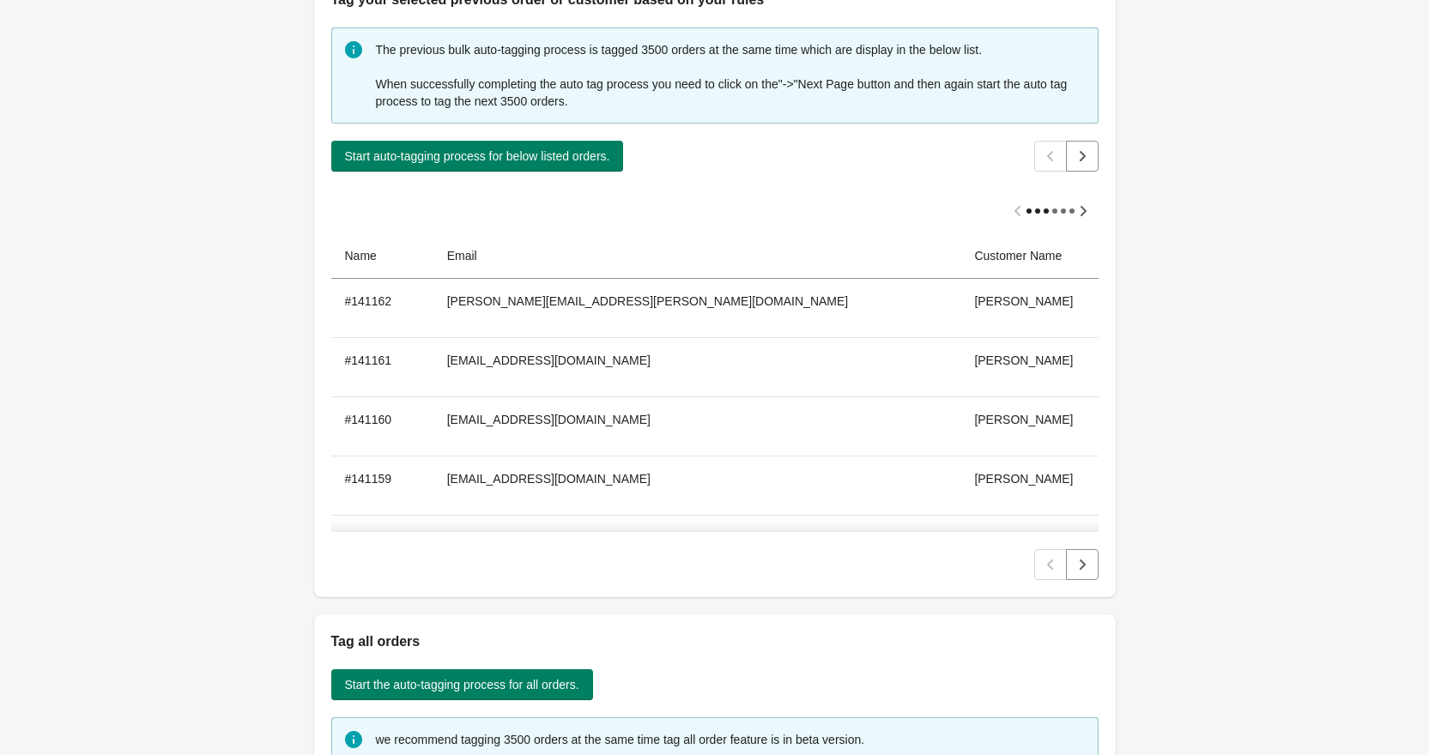
scroll to position [879, 0]
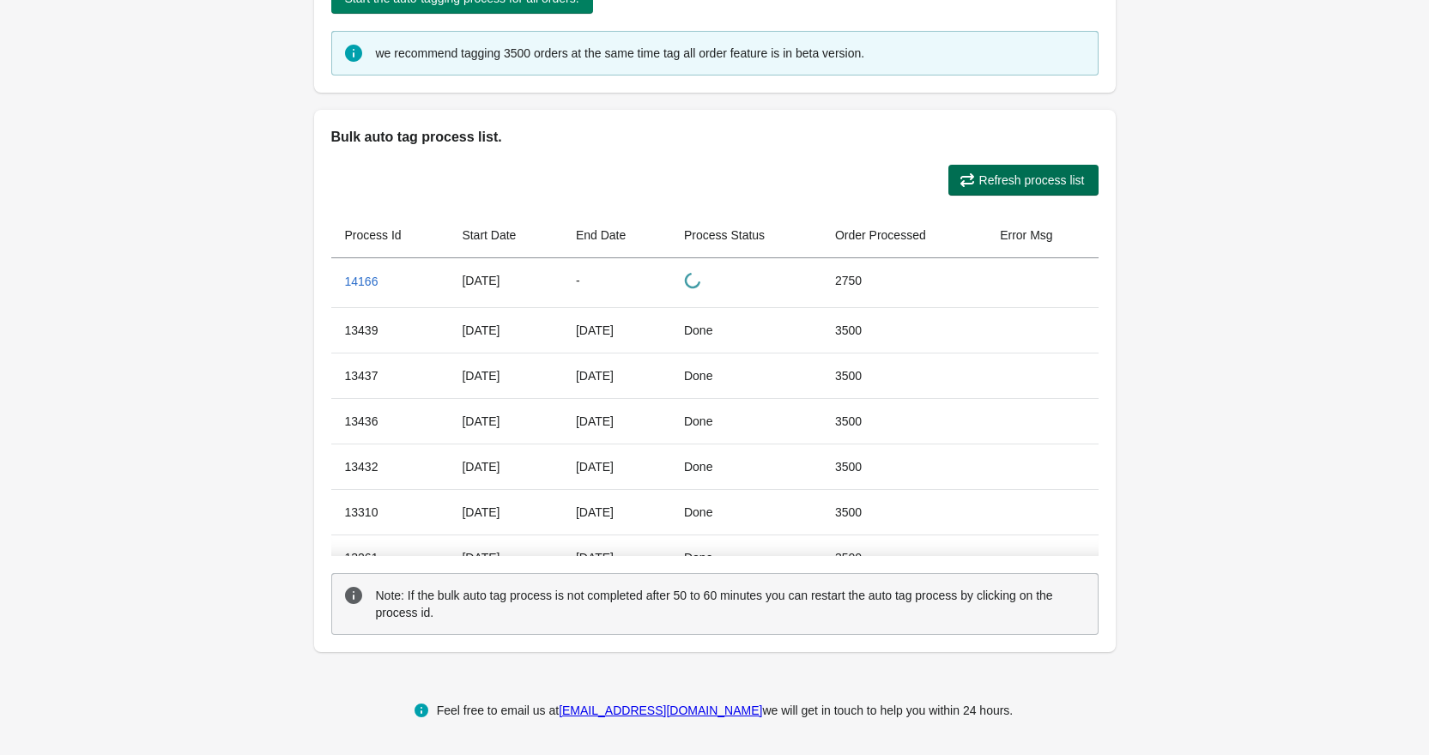
click at [1031, 184] on span "Refresh process list" at bounding box center [1032, 180] width 106 height 14
click at [973, 183] on icon "button" at bounding box center [967, 180] width 14 height 14
click at [1017, 168] on button "Refresh process list" at bounding box center [1023, 180] width 150 height 31
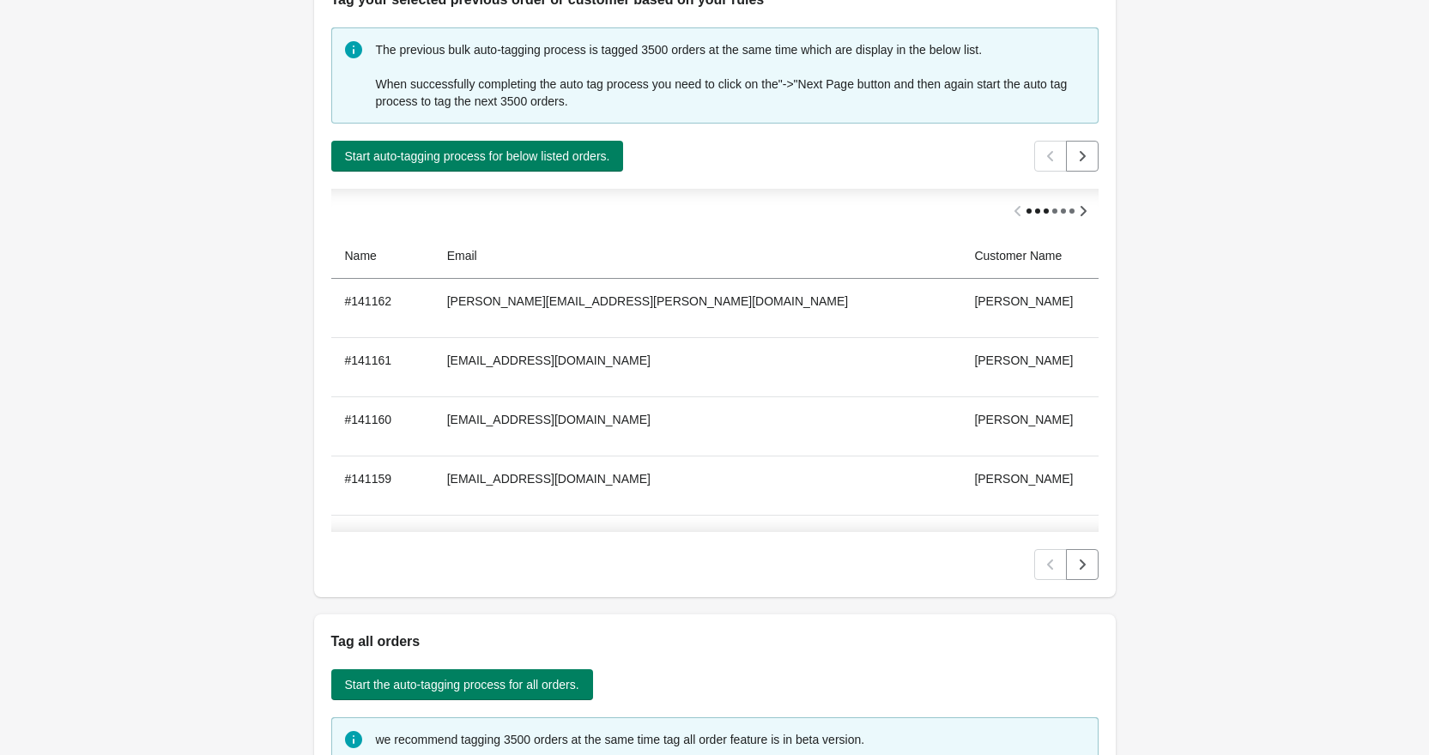
scroll to position [257, 0]
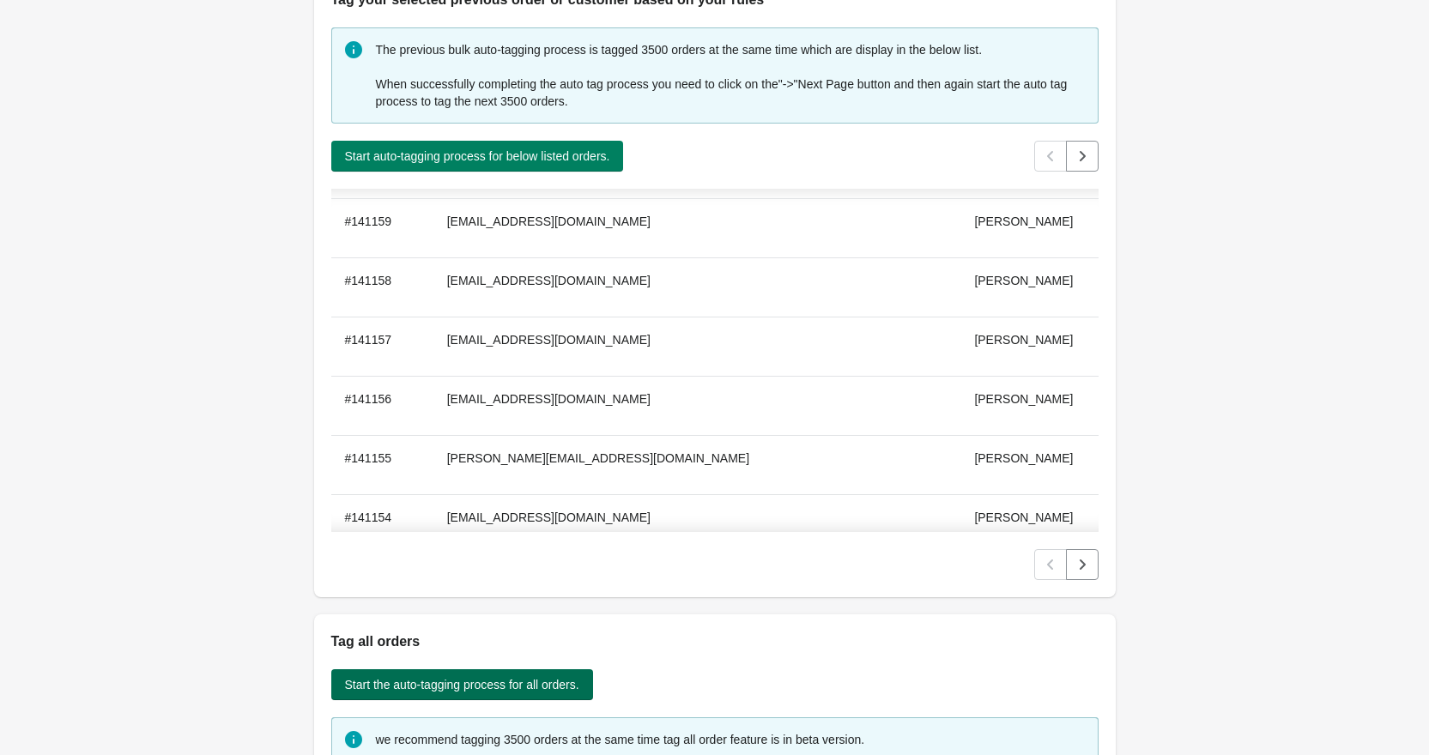
click at [487, 674] on button "Start the auto-tagging process for all orders." at bounding box center [462, 684] width 262 height 31
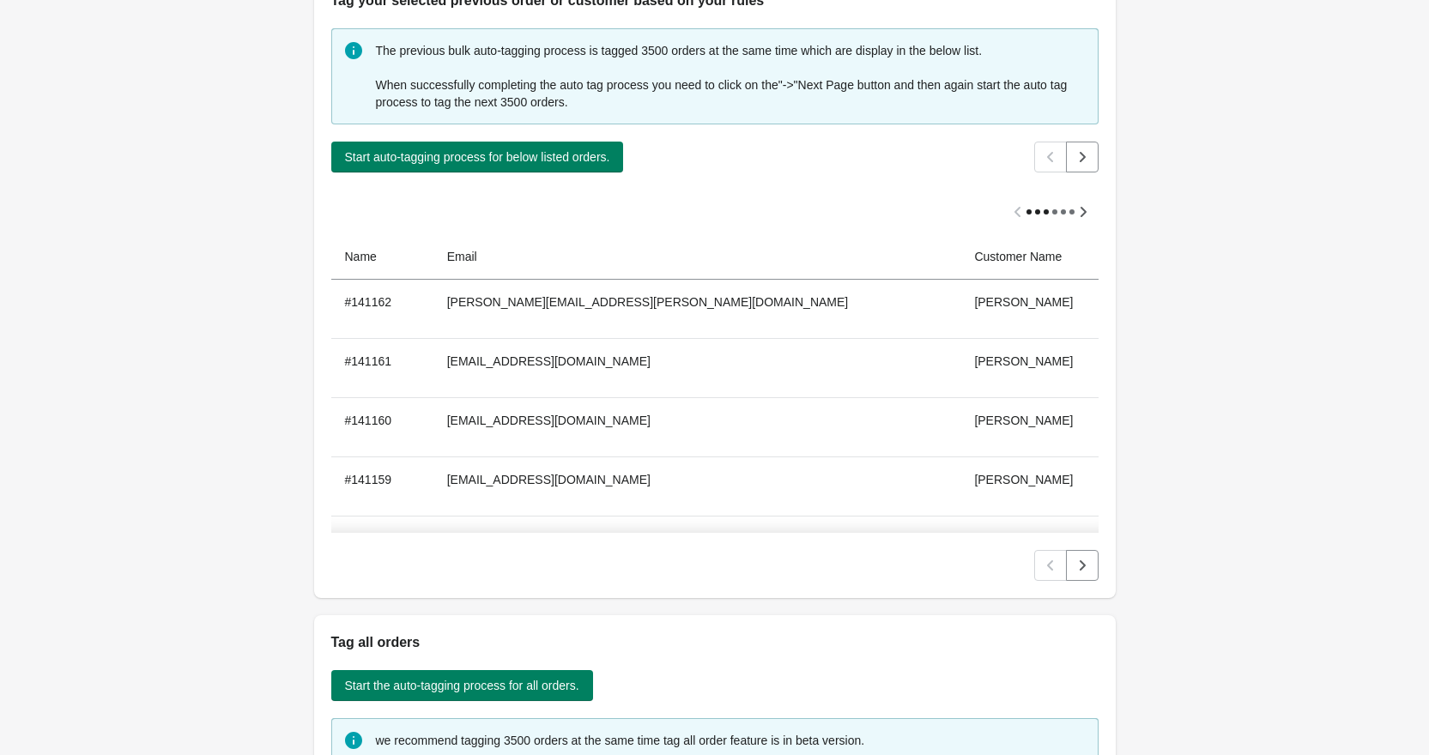
scroll to position [106, 0]
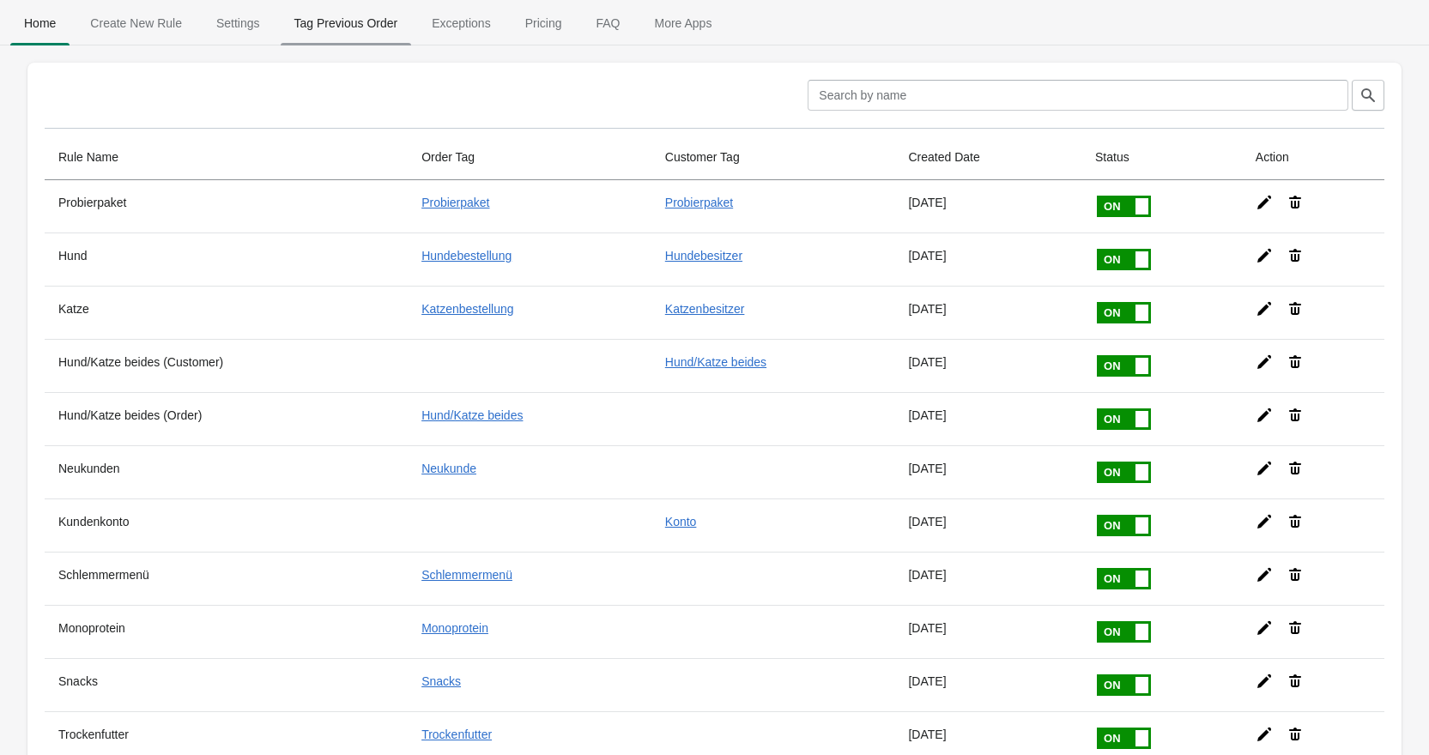
click at [353, 21] on span "Tag Previous Order" at bounding box center [346, 23] width 131 height 31
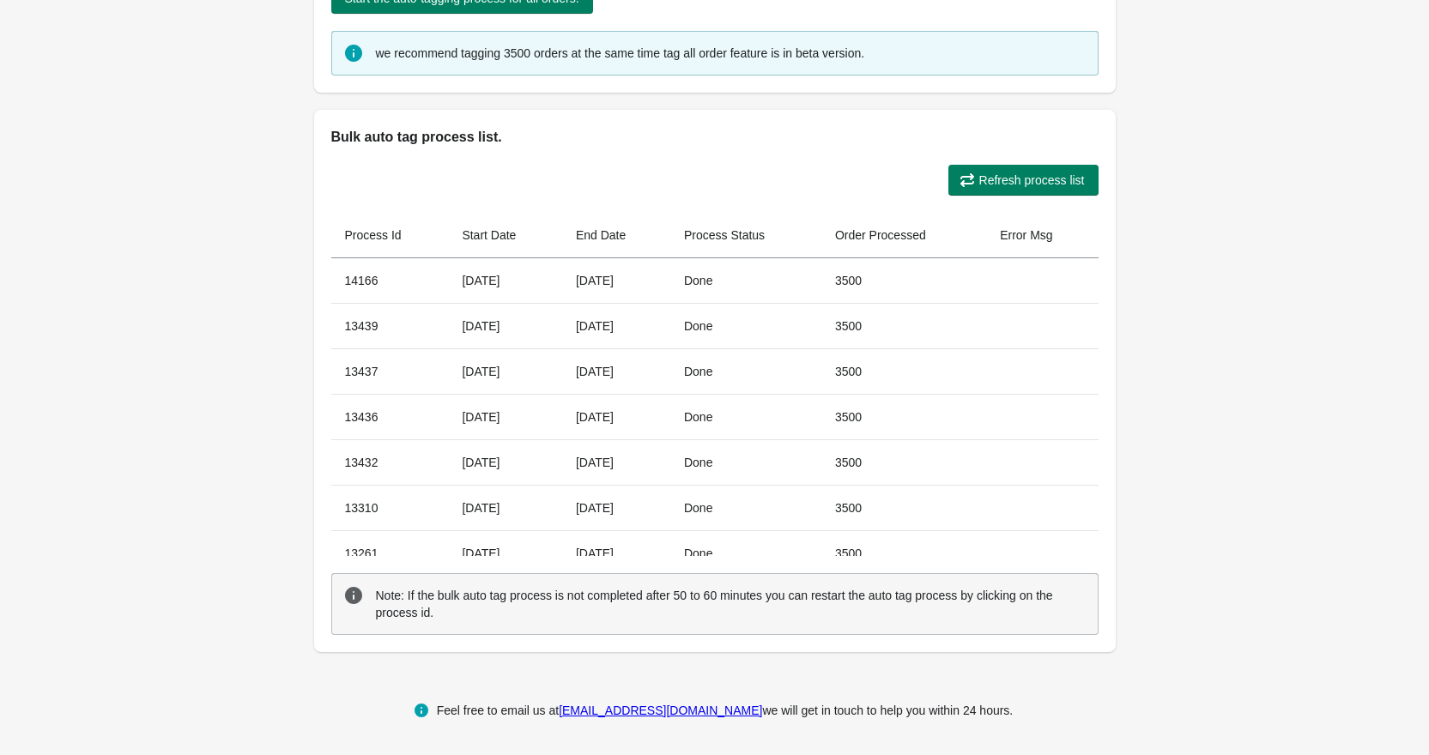
scroll to position [192, 0]
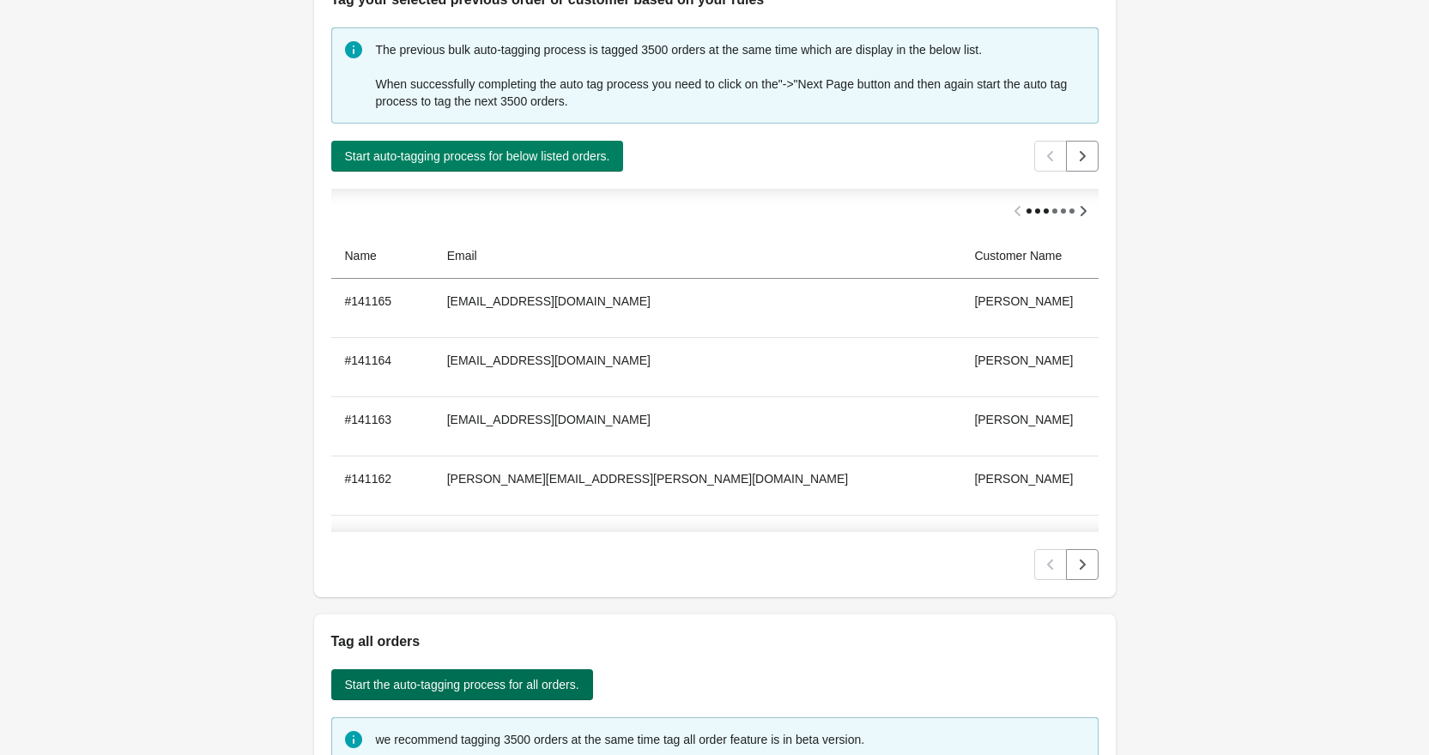
click at [445, 684] on span "Start the auto-tagging process for all orders." at bounding box center [462, 685] width 234 height 14
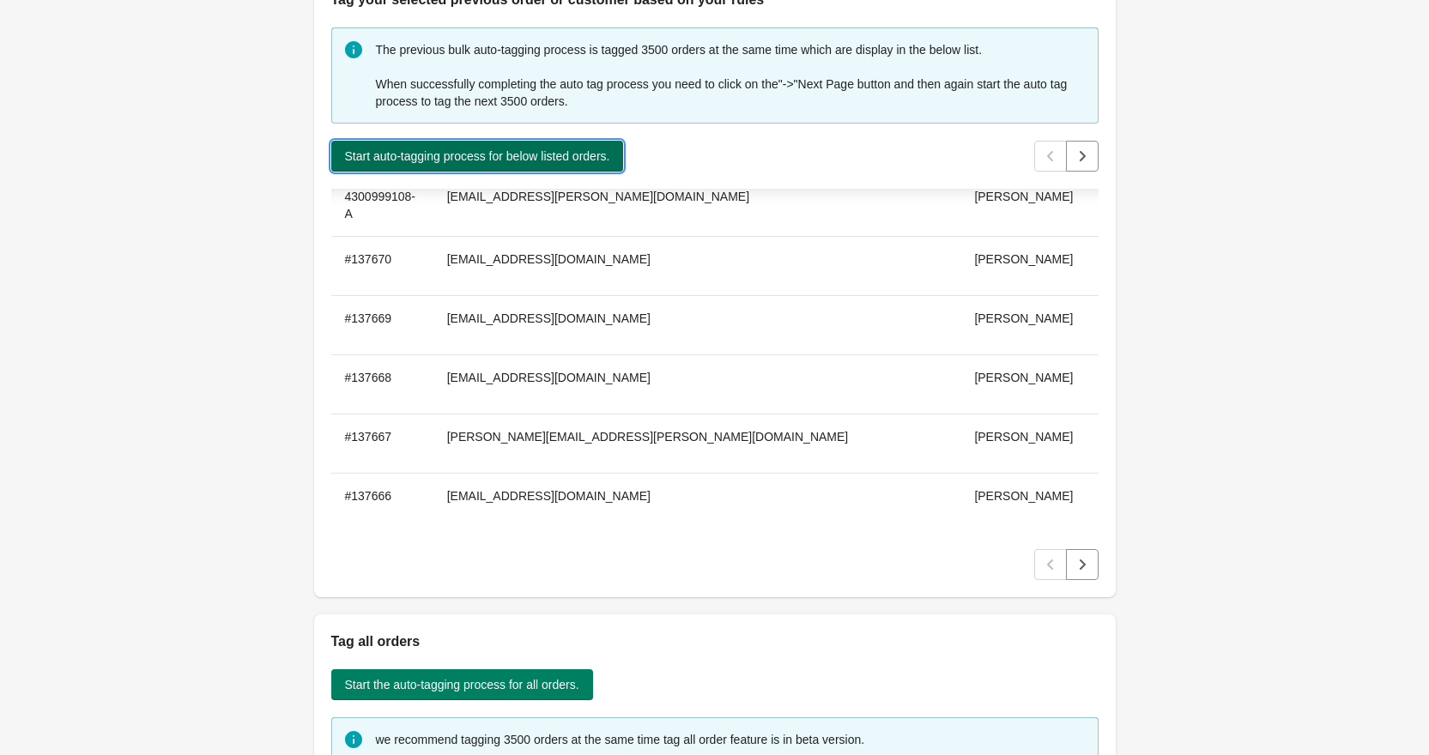
click at [579, 162] on span "Start auto-tagging process for below listed orders." at bounding box center [477, 156] width 265 height 14
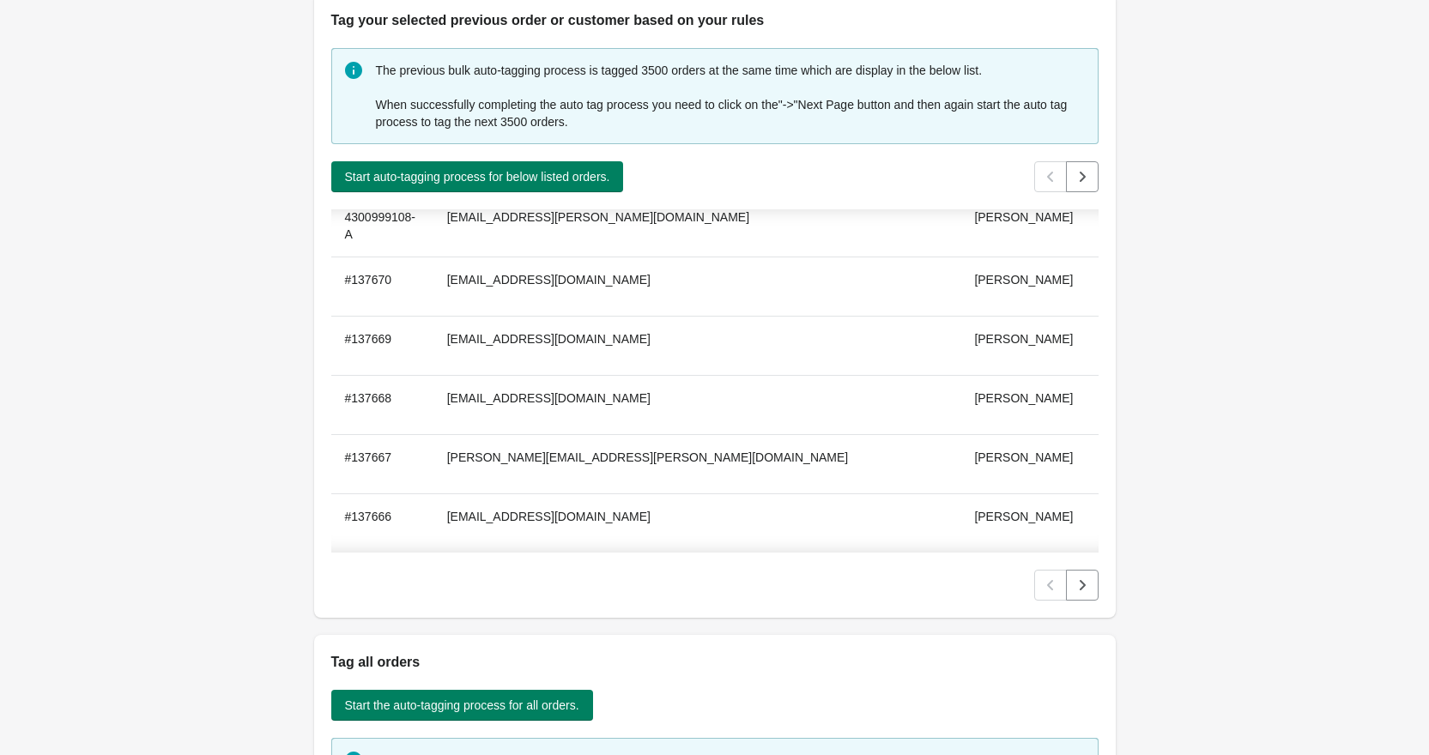
scroll to position [0, 0]
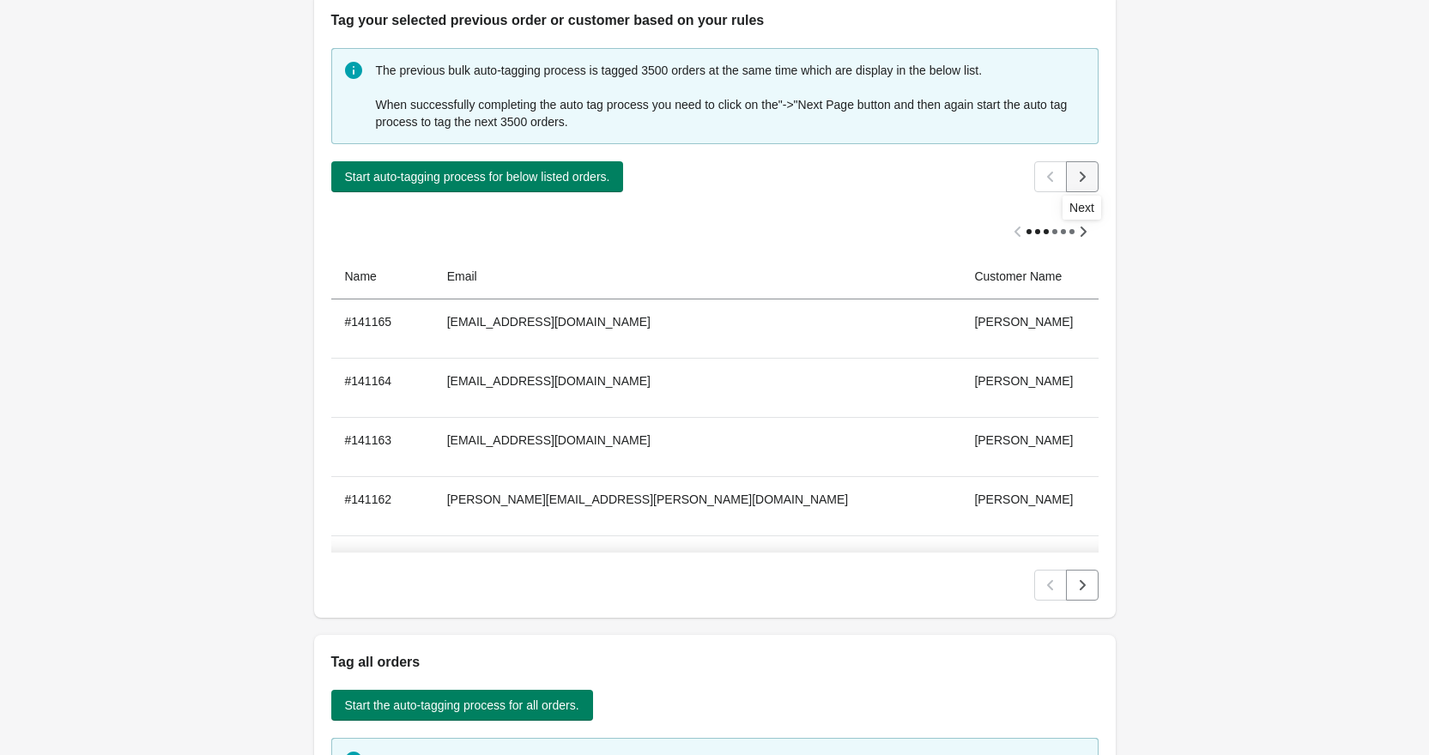
click at [1092, 179] on button "Next" at bounding box center [1082, 176] width 33 height 31
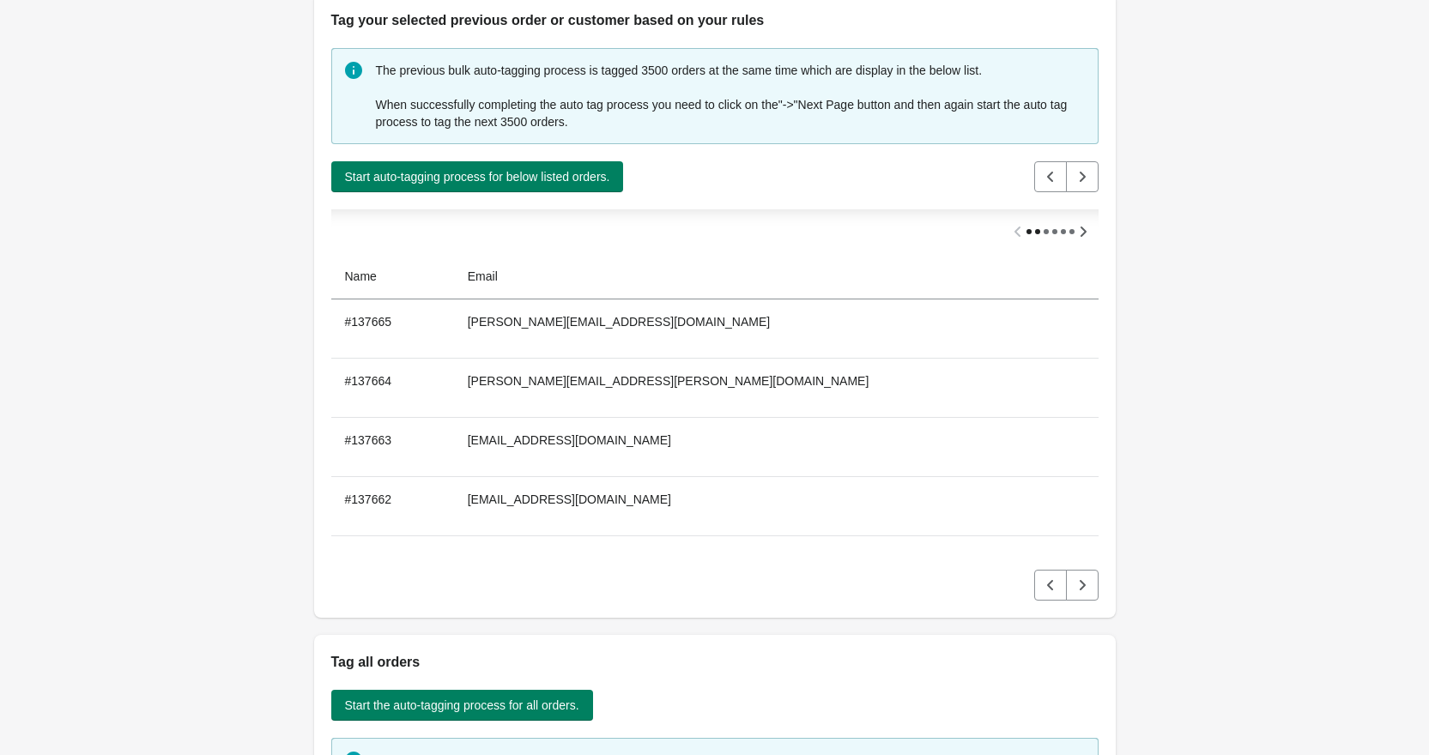
scroll to position [206998, 0]
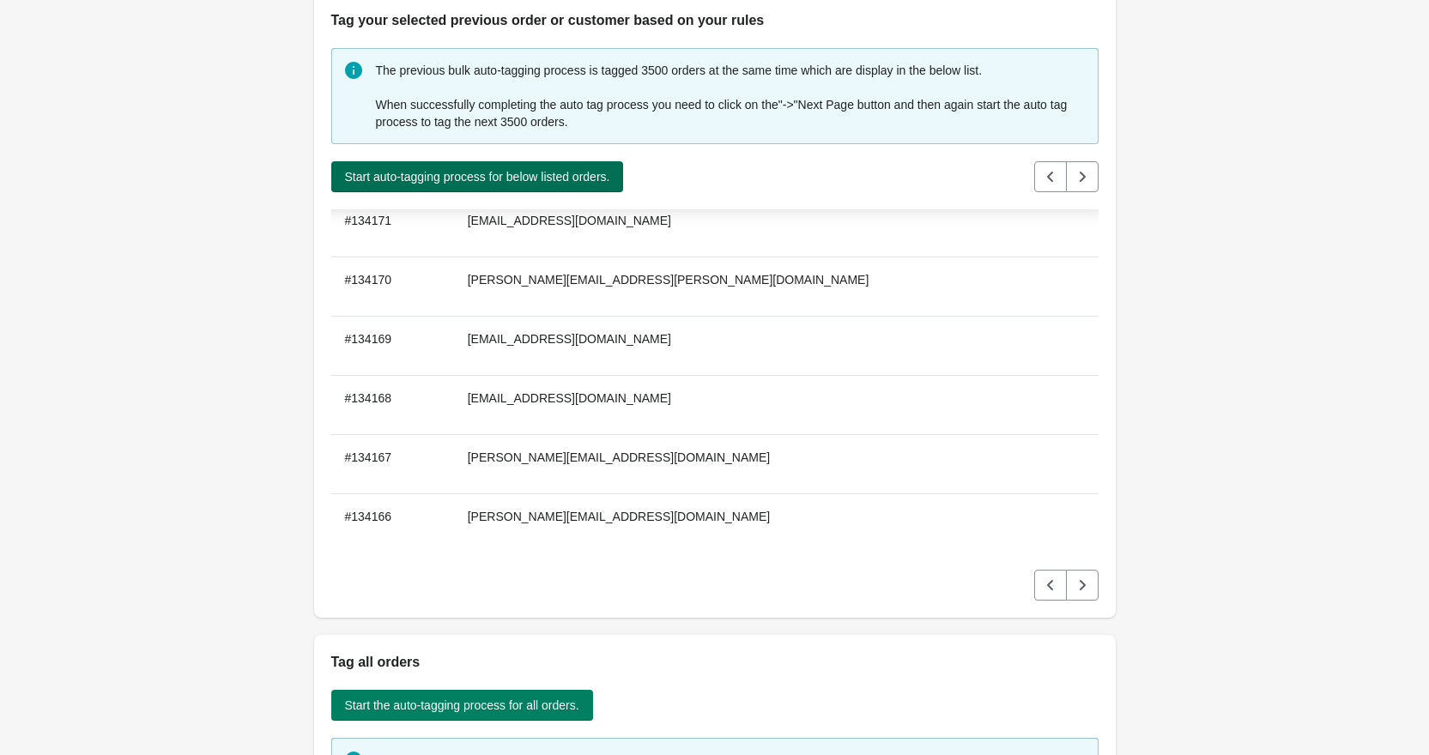
click at [580, 183] on span "Start auto-tagging process for below listed orders." at bounding box center [477, 177] width 265 height 14
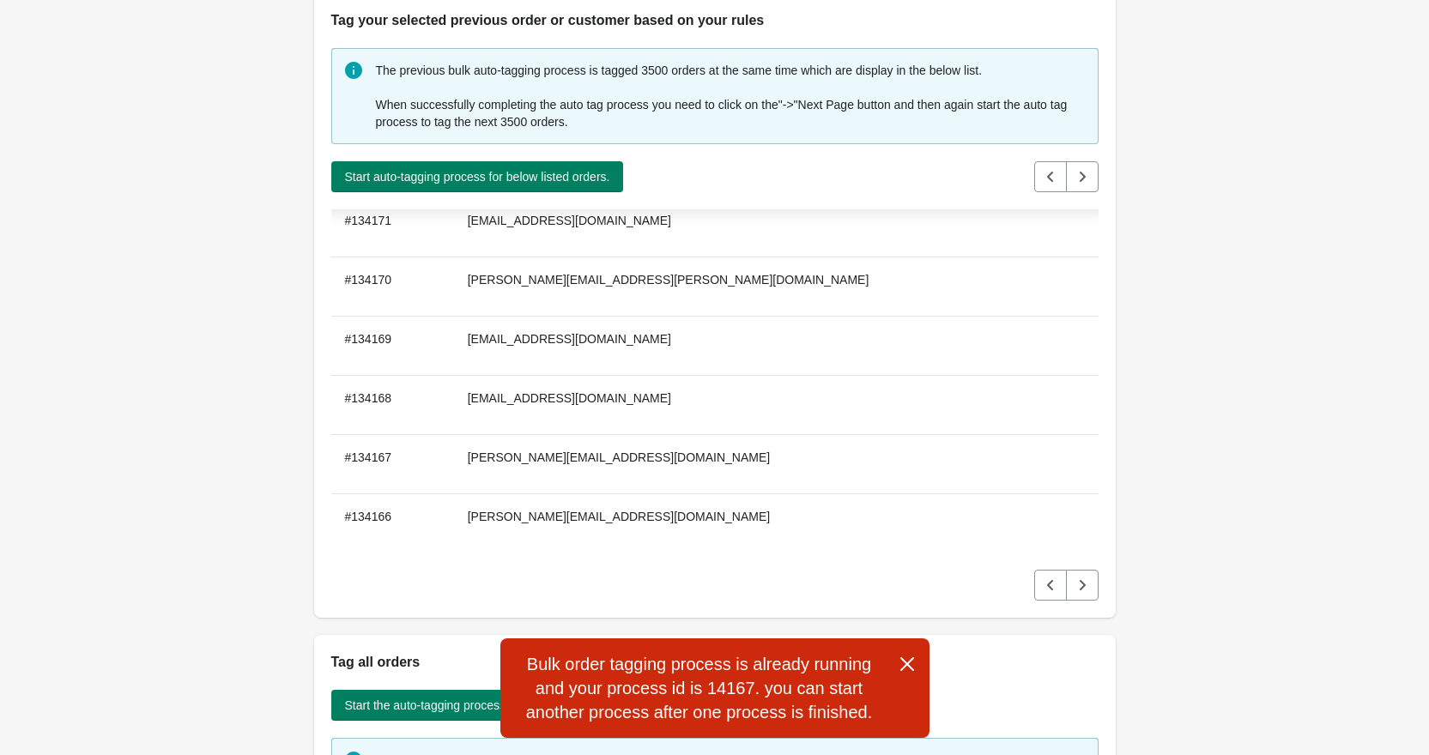
click at [910, 658] on icon "button" at bounding box center [906, 664] width 17 height 17
